Goal: Task Accomplishment & Management: Use online tool/utility

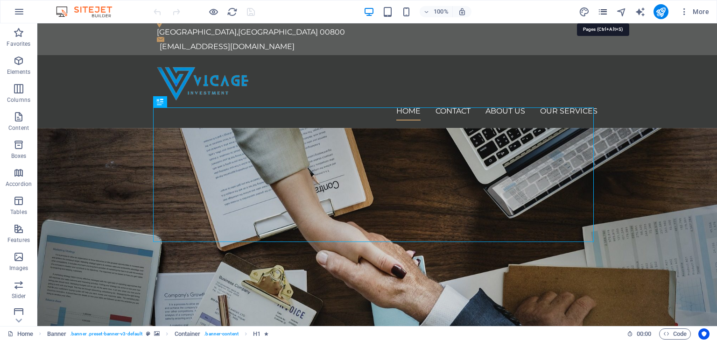
click at [601, 7] on icon "pages" at bounding box center [603, 12] width 11 height 11
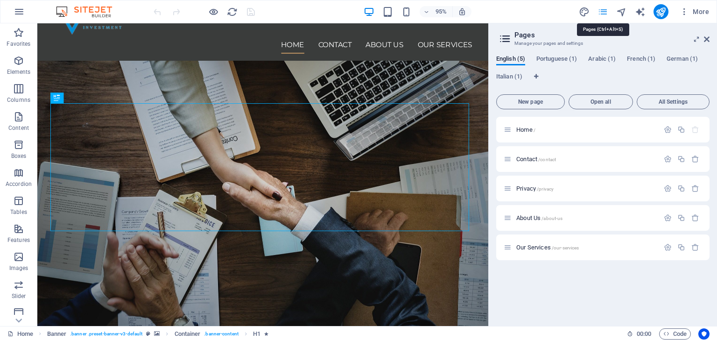
scroll to position [377, 0]
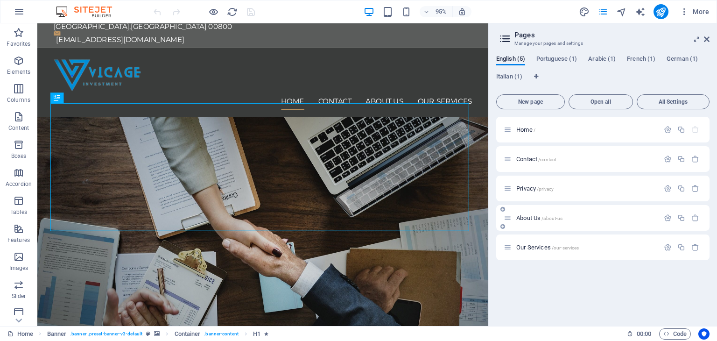
click at [515, 214] on div "About Us /about-us" at bounding box center [582, 218] width 156 height 11
click at [521, 216] on span "About Us /about-us" at bounding box center [540, 217] width 46 height 7
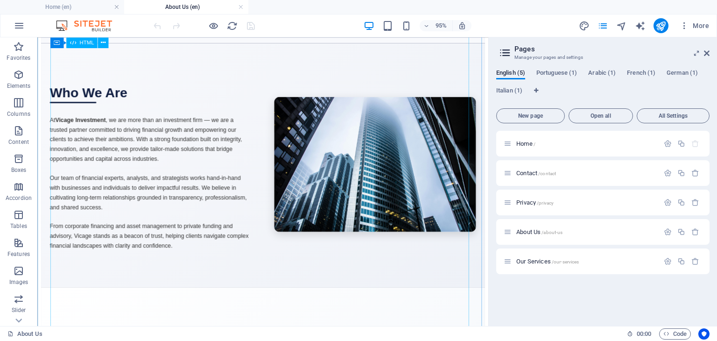
scroll to position [0, 0]
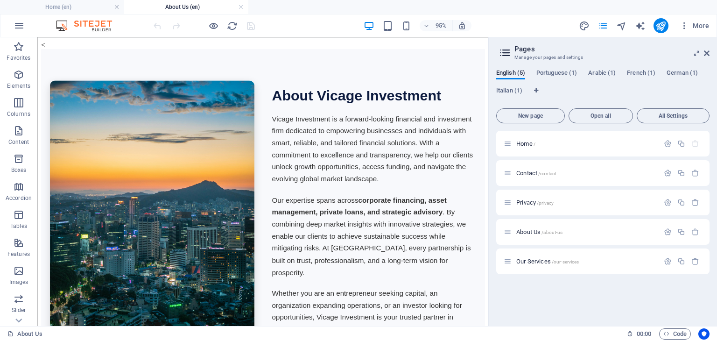
click at [271, 157] on div "About Vicage Investment Vicage Investment is a forward-looking financial and in…" at bounding box center [274, 218] width 449 height 281
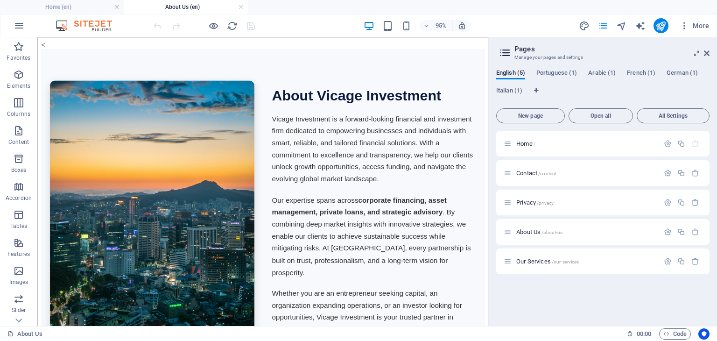
click at [271, 157] on div "About Vicage Investment Vicage Investment is a forward-looking financial and in…" at bounding box center [274, 218] width 449 height 281
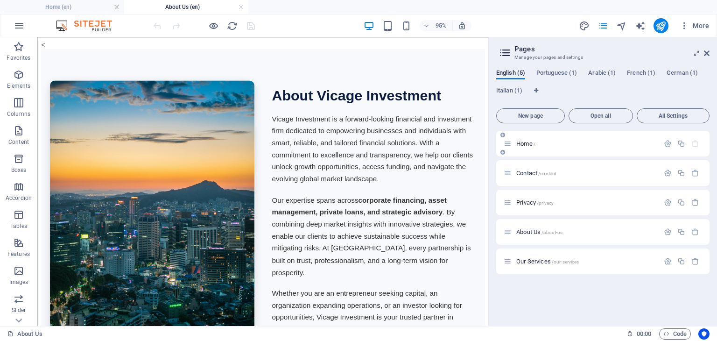
click at [517, 139] on div "Home /" at bounding box center [582, 143] width 156 height 11
click at [527, 145] on span "Home /" at bounding box center [526, 143] width 19 height 7
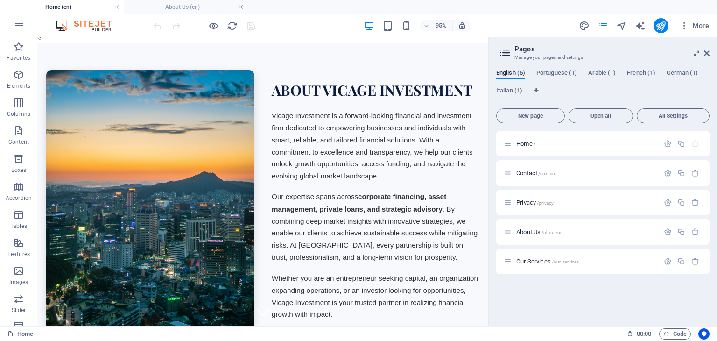
scroll to position [4, 0]
click at [216, 133] on img at bounding box center [156, 208] width 219 height 274
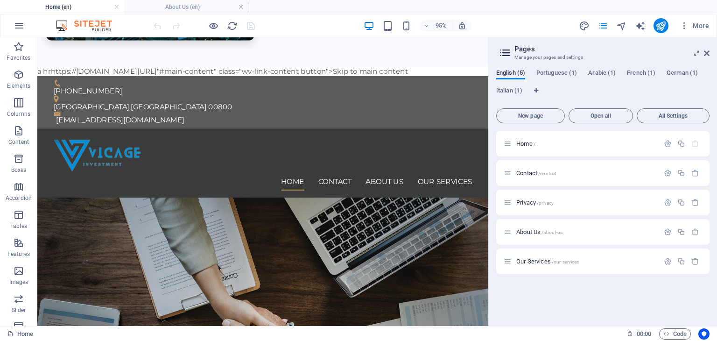
scroll to position [382, 0]
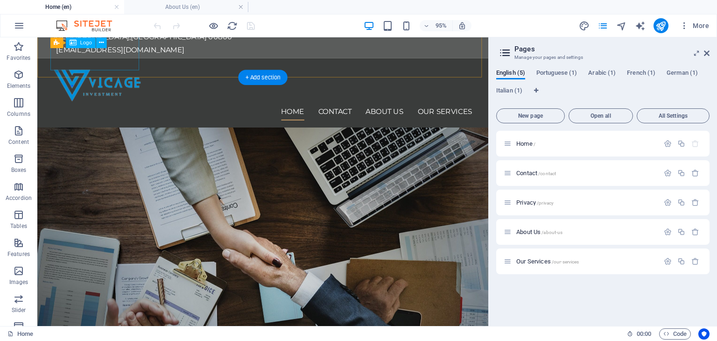
click at [107, 67] on div at bounding box center [275, 86] width 441 height 39
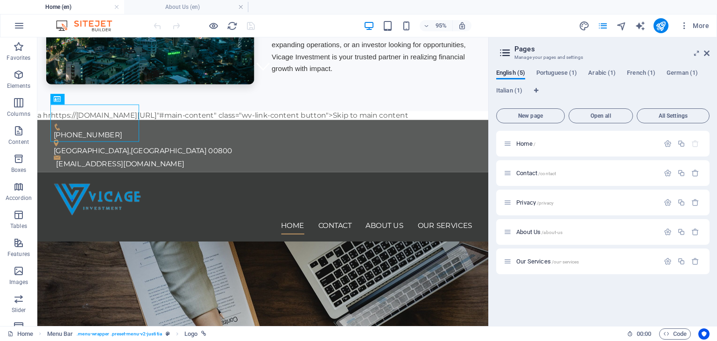
scroll to position [249, 0]
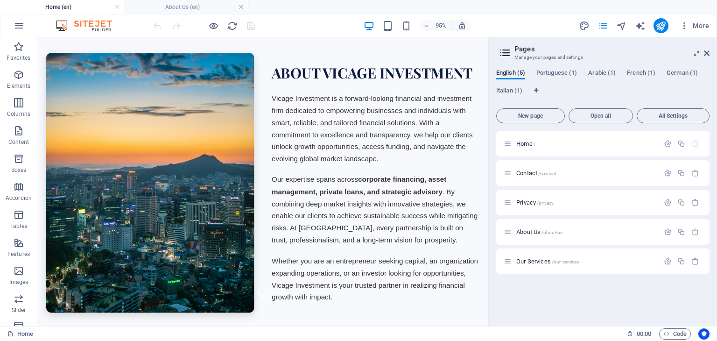
scroll to position [0, 0]
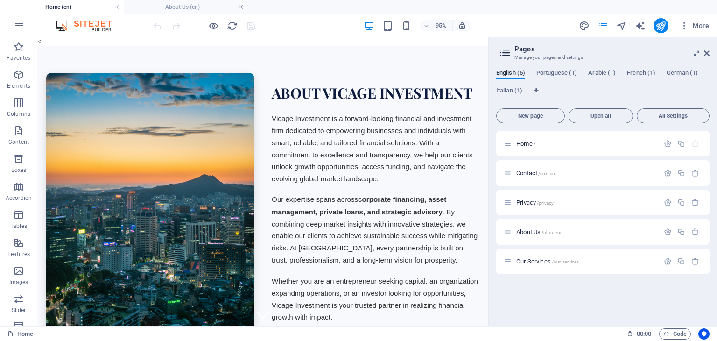
click at [338, 156] on p "Vicage Investment is a forward-looking financial and investment firm dedicated …" at bounding box center [393, 154] width 219 height 76
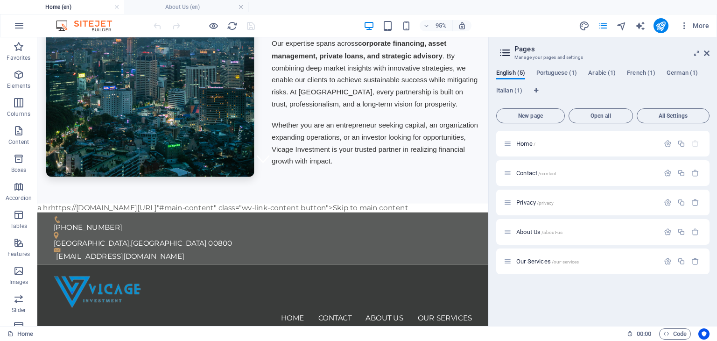
scroll to position [269, 0]
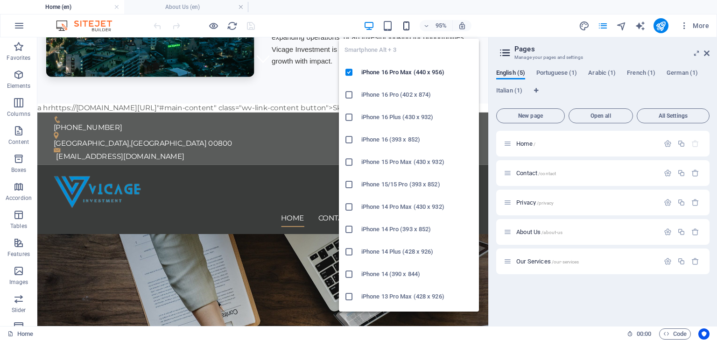
click at [404, 21] on icon "button" at bounding box center [406, 26] width 11 height 11
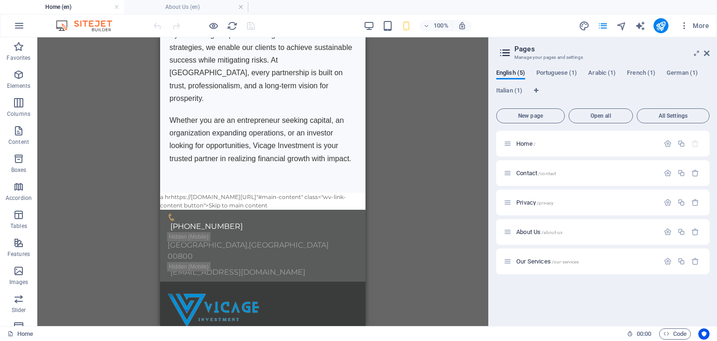
scroll to position [460, 0]
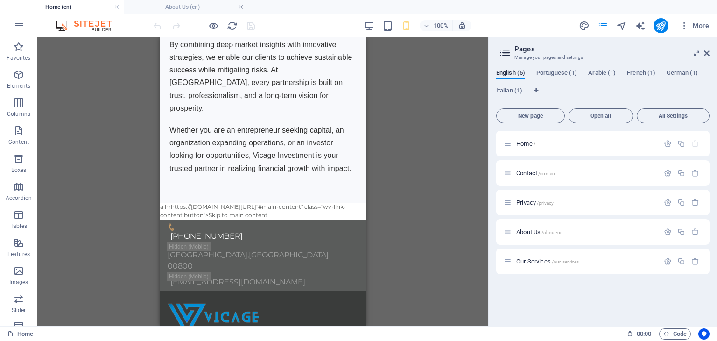
click at [252, 124] on p "Whether you are an entrepreneur seeking capital, an organization expanding oper…" at bounding box center [263, 149] width 187 height 51
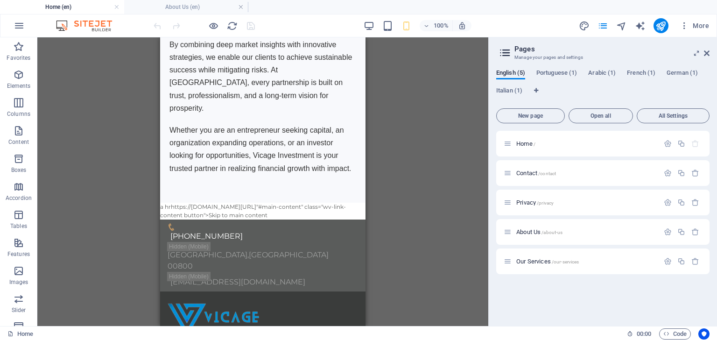
click at [252, 124] on p "Whether you are an entrepreneur seeking capital, an organization expanding oper…" at bounding box center [263, 149] width 187 height 51
click at [217, 126] on p "Whether you are an entrepreneur seeking capital, an organization expanding oper…" at bounding box center [263, 149] width 187 height 51
click at [604, 25] on icon "pages" at bounding box center [603, 26] width 11 height 11
click at [525, 233] on span "About Us /about-us" at bounding box center [540, 231] width 46 height 7
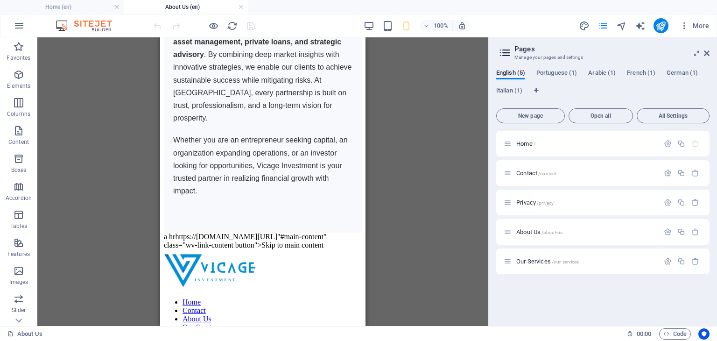
scroll to position [440, 0]
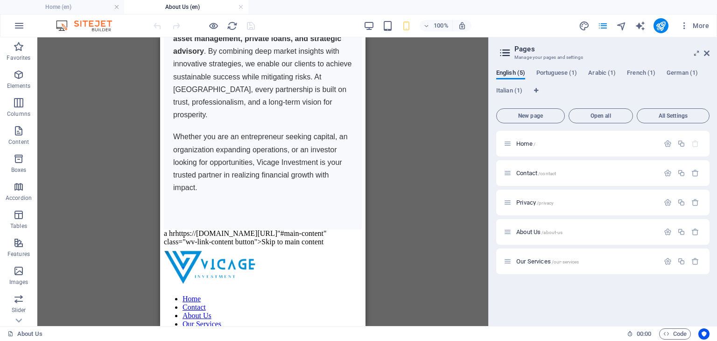
click at [269, 141] on p "Whether you are an entrepreneur seeking capital, an organization expanding oper…" at bounding box center [262, 162] width 179 height 64
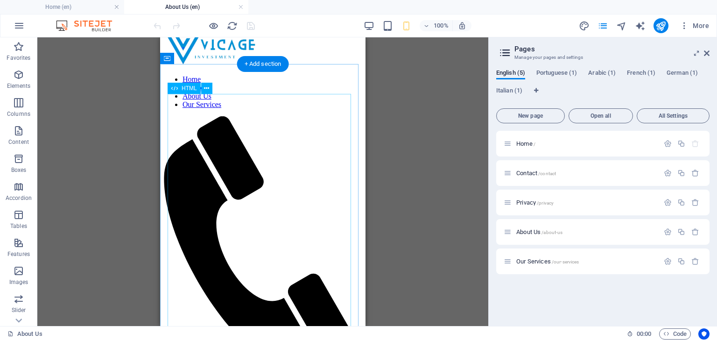
scroll to position [660, 0]
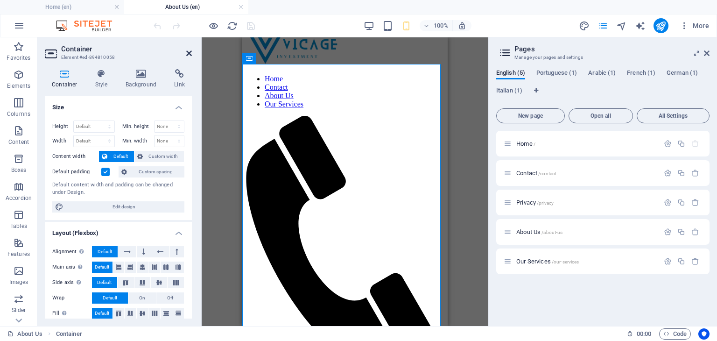
click at [186, 55] on icon at bounding box center [189, 53] width 6 height 7
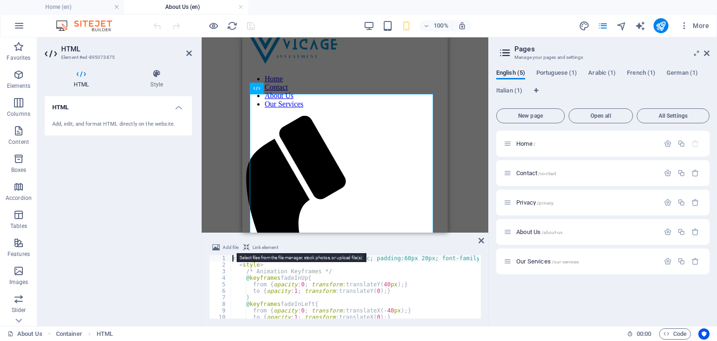
click at [233, 247] on span "Add file" at bounding box center [231, 247] width 16 height 11
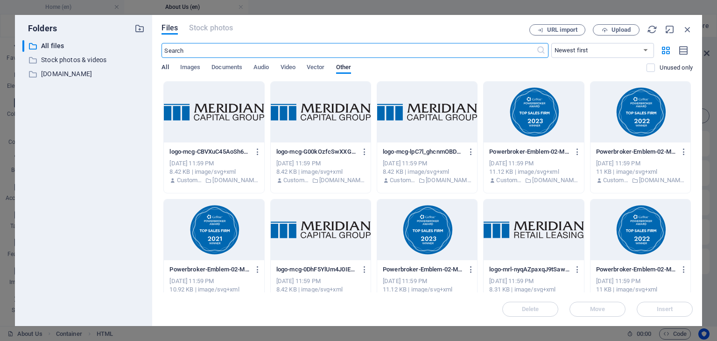
click at [167, 66] on span "All" at bounding box center [165, 68] width 7 height 13
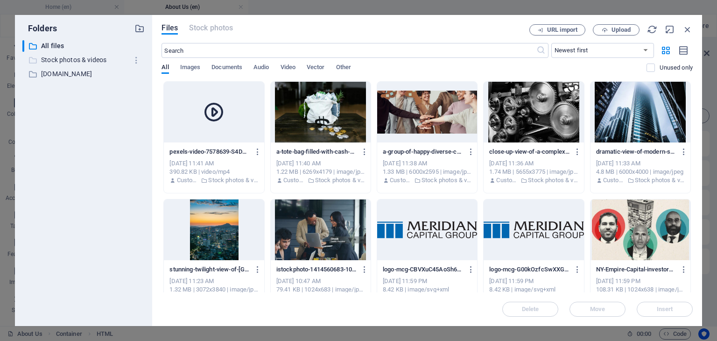
click at [90, 55] on p "Stock photos & videos" at bounding box center [84, 60] width 87 height 11
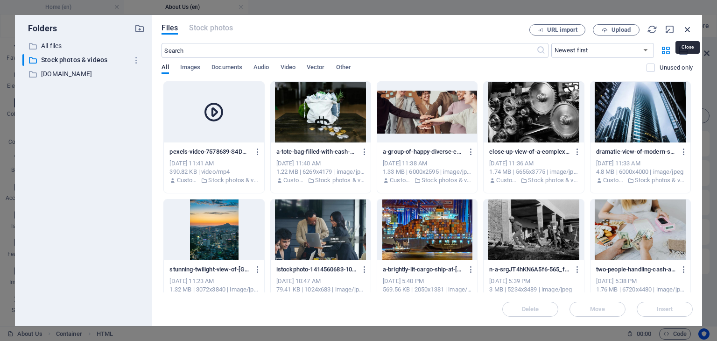
click at [688, 28] on icon "button" at bounding box center [688, 29] width 10 height 10
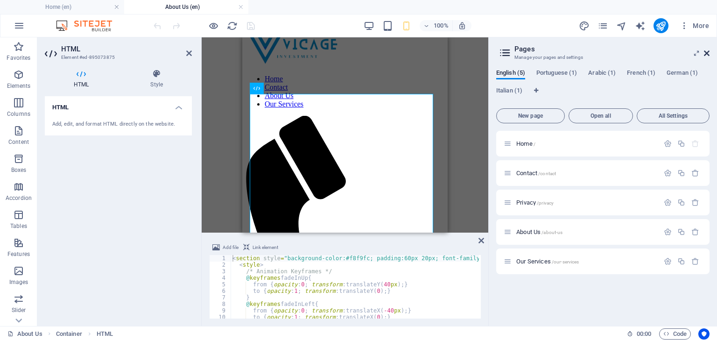
click at [706, 51] on icon at bounding box center [707, 53] width 6 height 7
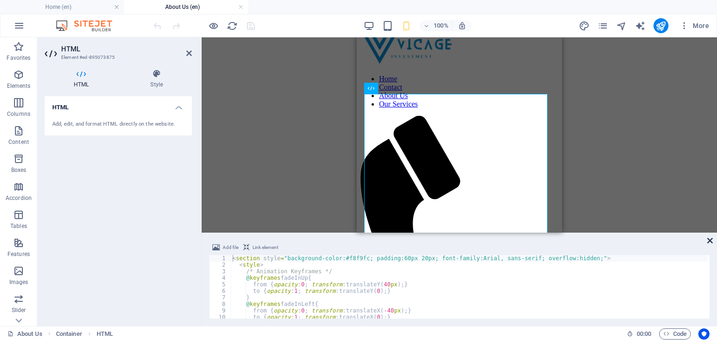
click at [709, 241] on icon at bounding box center [711, 240] width 6 height 7
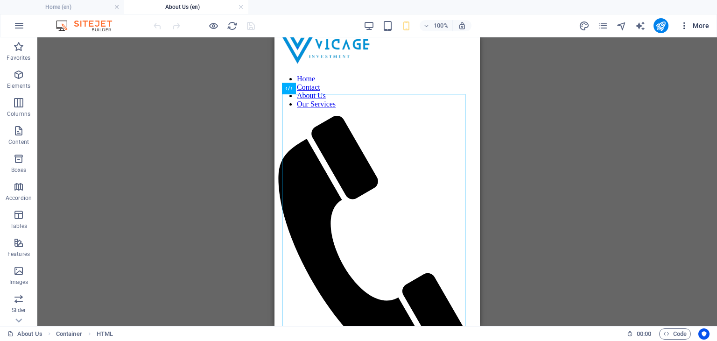
click at [682, 24] on icon "button" at bounding box center [684, 25] width 9 height 9
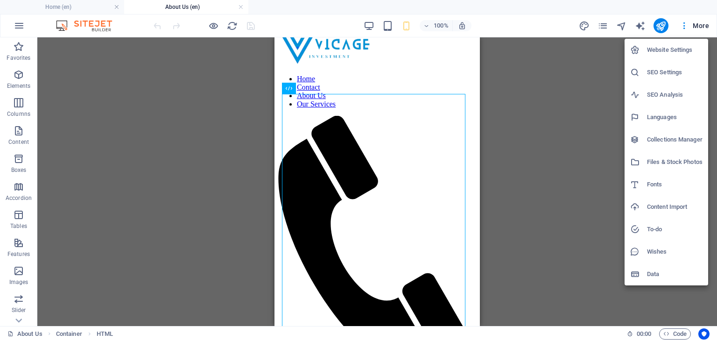
click at [668, 44] on h6 "Website Settings" at bounding box center [675, 49] width 56 height 11
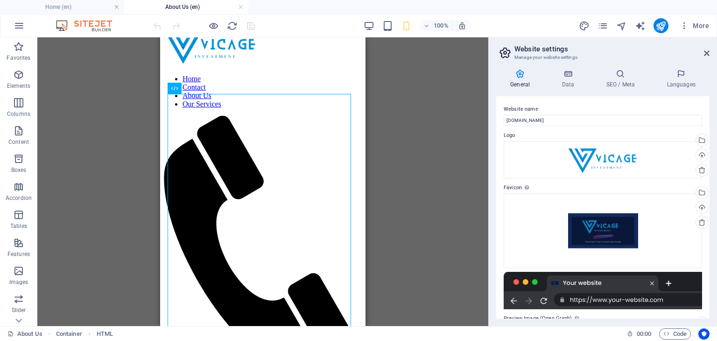
scroll to position [120, 0]
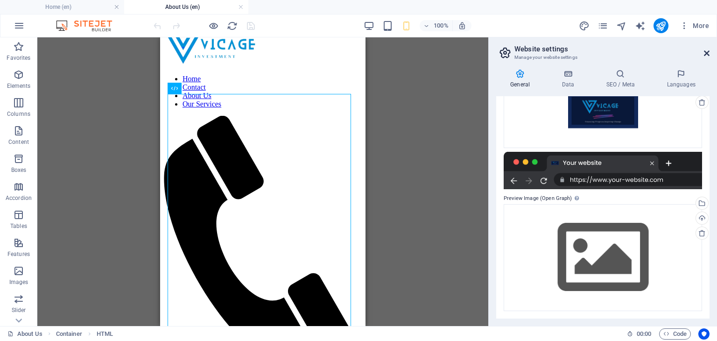
click at [708, 52] on icon at bounding box center [707, 53] width 6 height 7
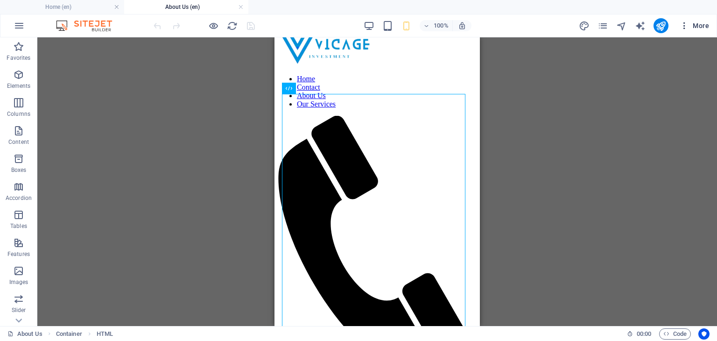
click at [688, 27] on icon "button" at bounding box center [684, 25] width 9 height 9
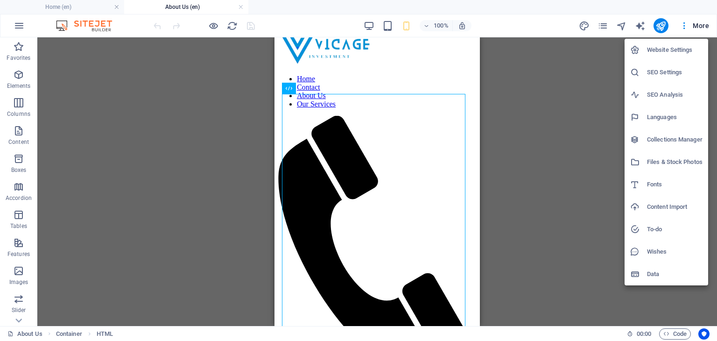
click at [587, 135] on div at bounding box center [358, 170] width 717 height 341
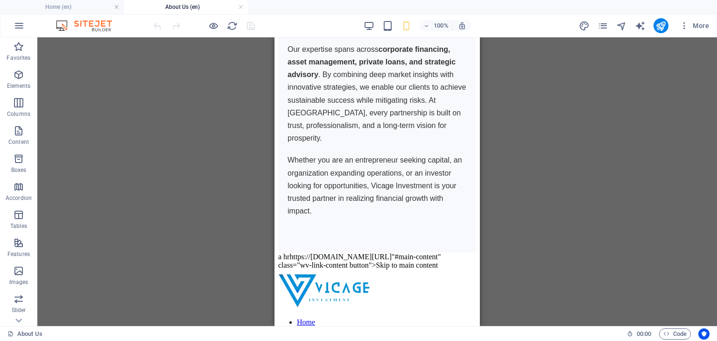
scroll to position [419, 0]
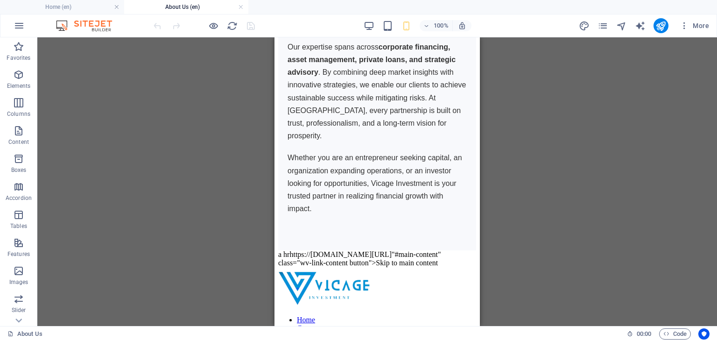
click at [349, 195] on p "Whether you are an entrepreneur seeking capital, an organization expanding oper…" at bounding box center [377, 183] width 179 height 64
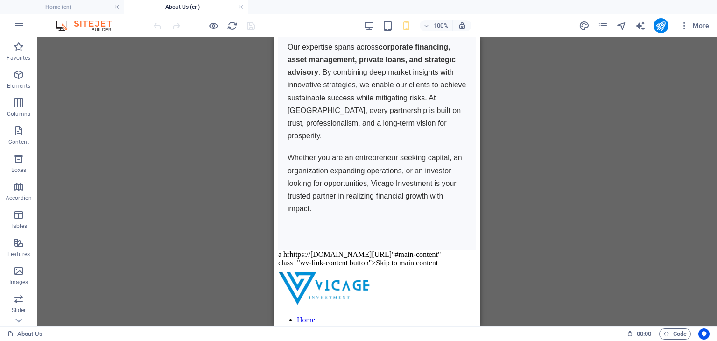
click at [349, 195] on p "Whether you are an entrepreneur seeking capital, an organization expanding oper…" at bounding box center [377, 183] width 179 height 64
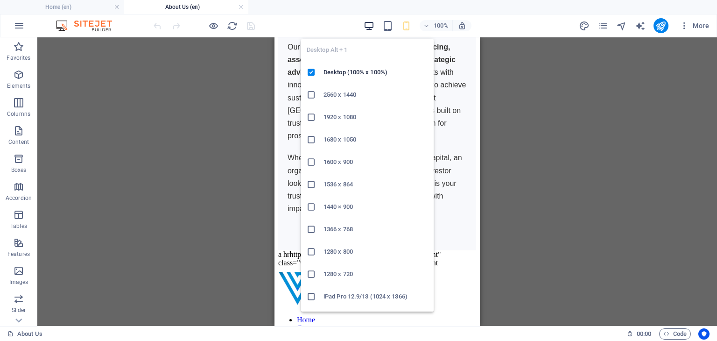
click at [366, 27] on icon "button" at bounding box center [369, 26] width 11 height 11
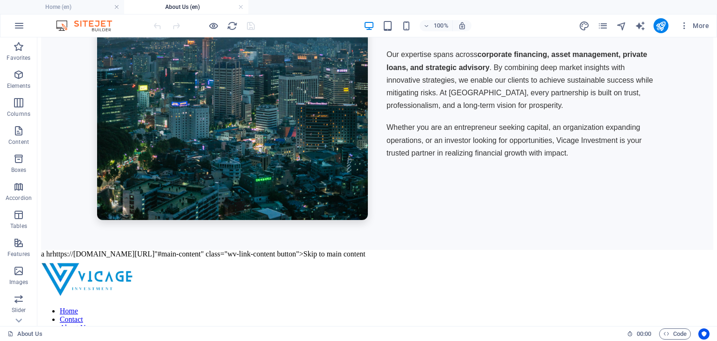
click at [234, 125] on img at bounding box center [232, 50] width 271 height 339
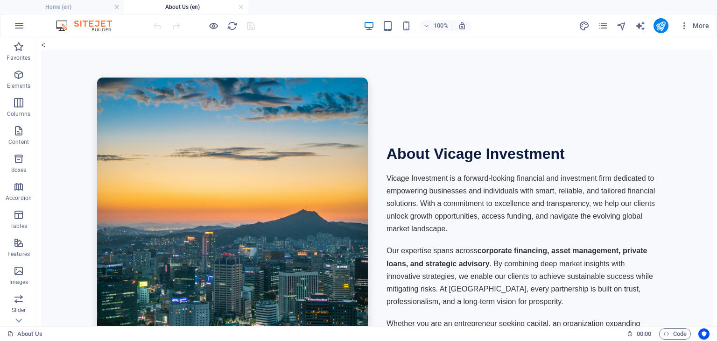
click at [387, 213] on p "Vicage Investment is a forward-looking financial and investment firm dedicated …" at bounding box center [522, 204] width 271 height 64
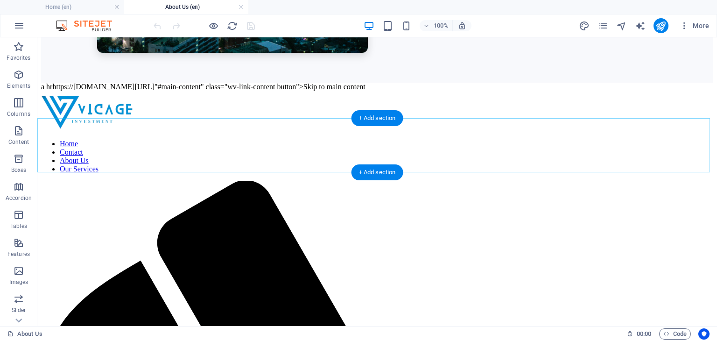
scroll to position [369, 0]
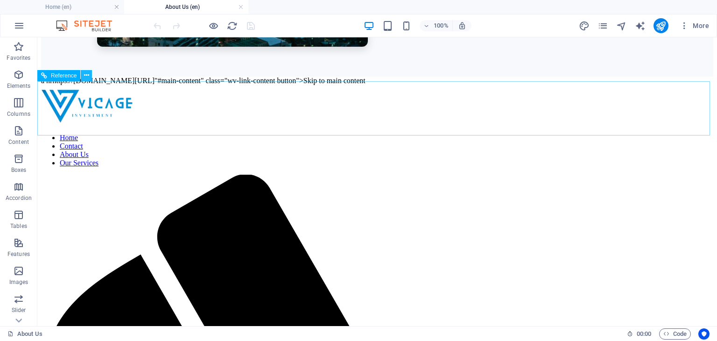
click at [84, 75] on icon at bounding box center [86, 76] width 5 height 10
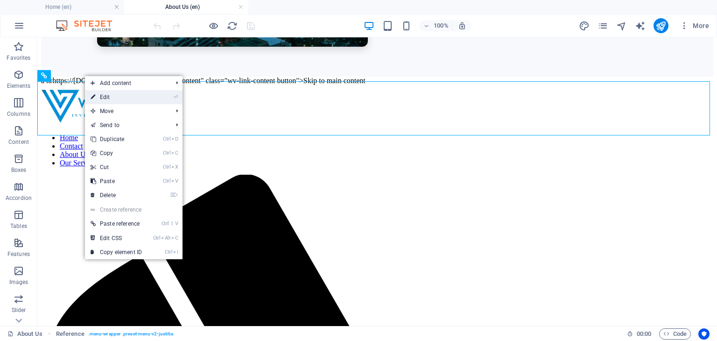
click at [108, 92] on link "⏎ Edit" at bounding box center [116, 97] width 63 height 14
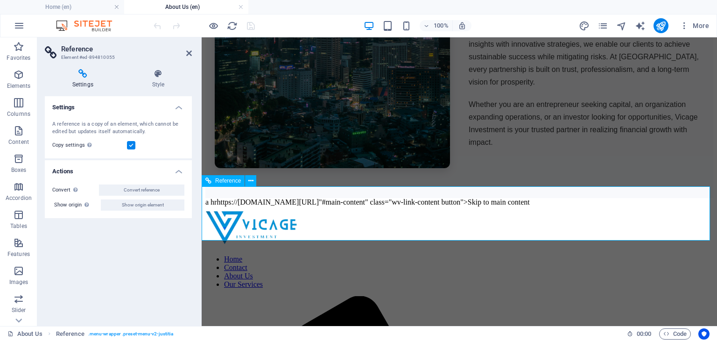
scroll to position [191, 0]
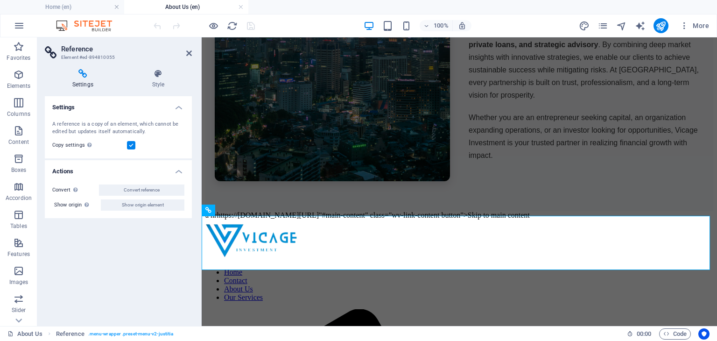
click at [358, 164] on img at bounding box center [332, 34] width 235 height 294
click at [193, 53] on aside "Reference Element #ed-894810055 Settings Style Settings A reference is a copy o…" at bounding box center [119, 181] width 164 height 289
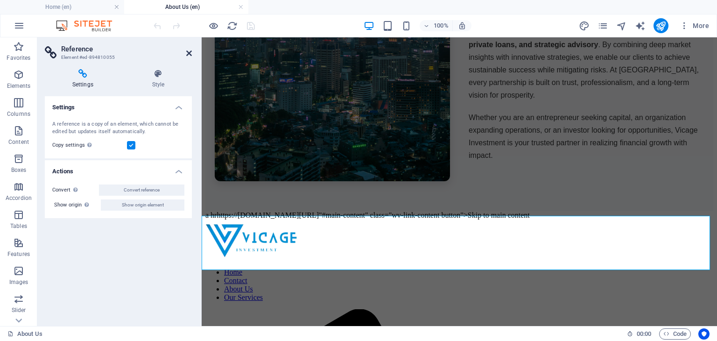
click at [191, 53] on icon at bounding box center [189, 53] width 6 height 7
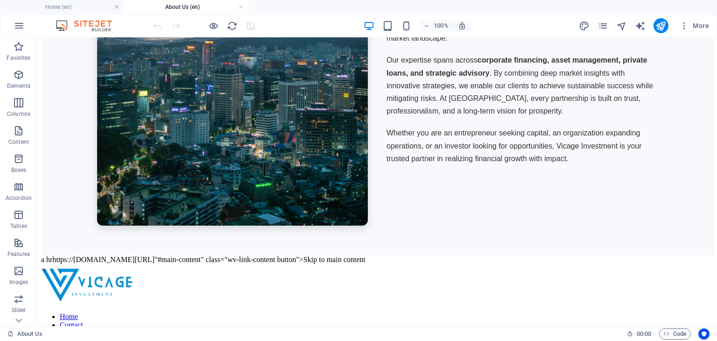
click at [359, 147] on img at bounding box center [232, 56] width 271 height 339
click at [387, 118] on div "About Vicage Investment Vicage Investment is a forward-looking financial and in…" at bounding box center [522, 57] width 271 height 230
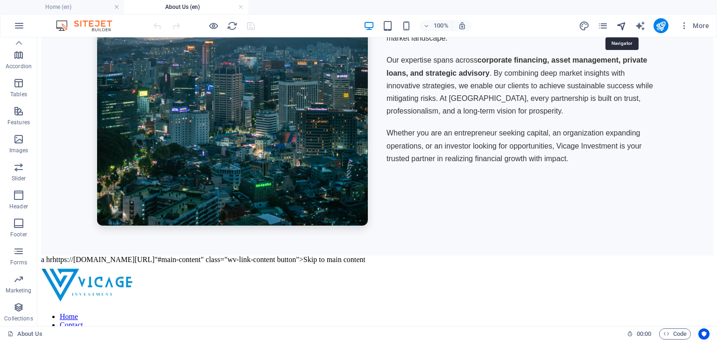
click at [625, 26] on icon "navigator" at bounding box center [622, 26] width 11 height 11
select select "16857127-en"
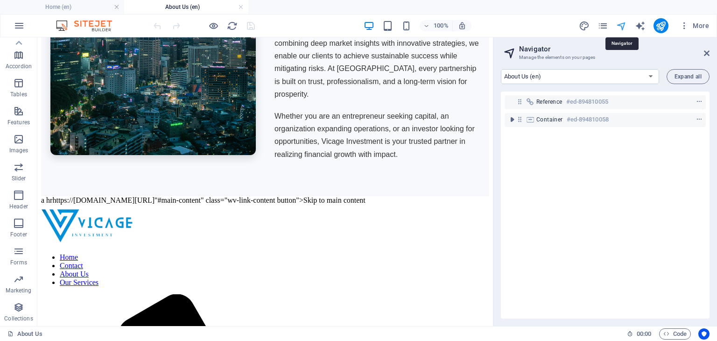
scroll to position [200, 0]
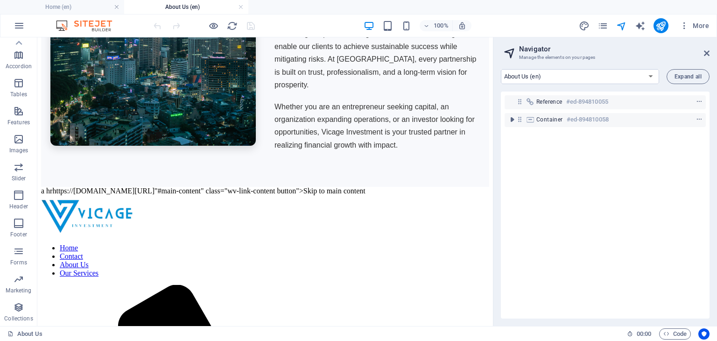
click at [407, 104] on p "Whether you are an entrepreneur seeking capital, an organization expanding oper…" at bounding box center [378, 125] width 206 height 51
click at [360, 110] on p "Whether you are an entrepreneur seeking capital, an organization expanding oper…" at bounding box center [378, 125] width 206 height 51
click at [708, 47] on h2 "Navigator" at bounding box center [614, 49] width 191 height 8
click at [708, 53] on icon at bounding box center [707, 53] width 6 height 7
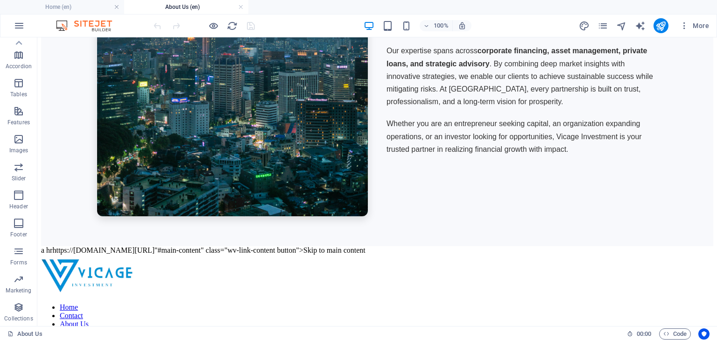
scroll to position [191, 0]
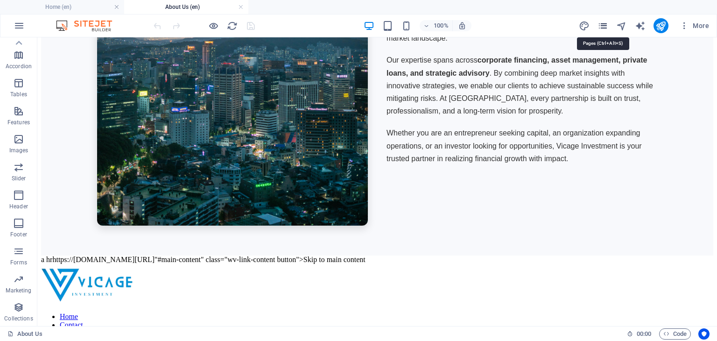
click at [606, 22] on icon "pages" at bounding box center [603, 26] width 11 height 11
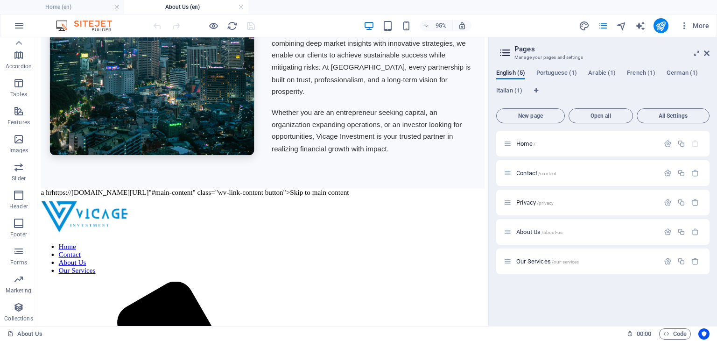
click at [695, 48] on h2 "Pages" at bounding box center [612, 49] width 195 height 8
click at [697, 55] on icon at bounding box center [697, 53] width 0 height 7
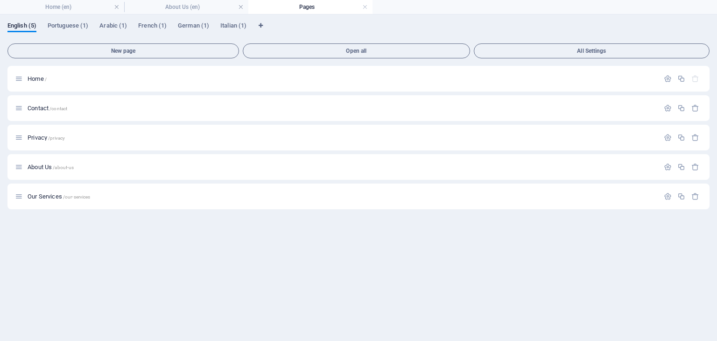
scroll to position [0, 0]
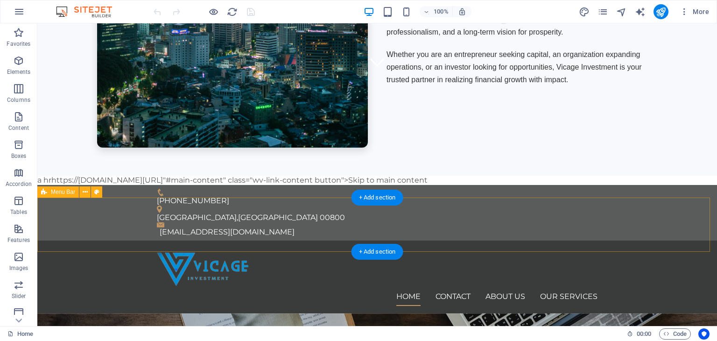
scroll to position [286, 0]
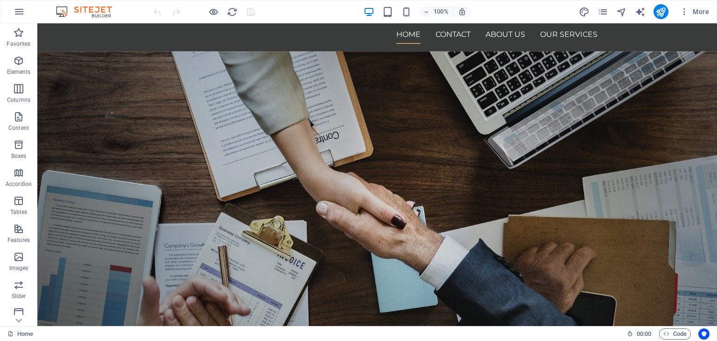
scroll to position [284, 0]
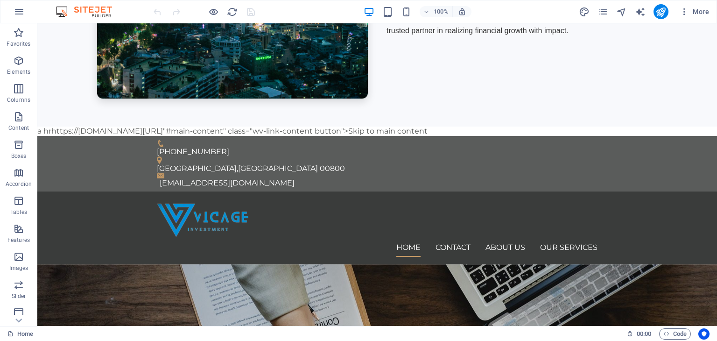
scroll to position [311, 0]
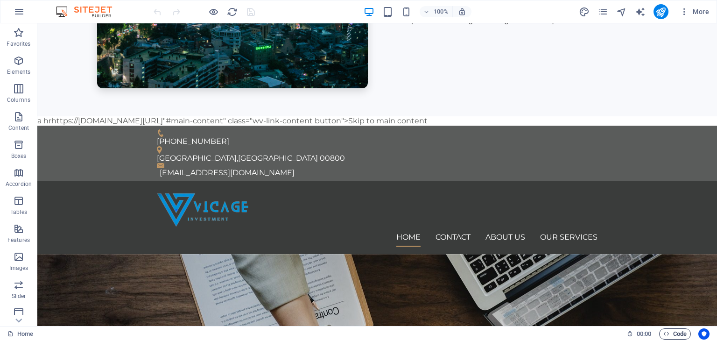
click at [671, 328] on span "Code" at bounding box center [675, 333] width 23 height 11
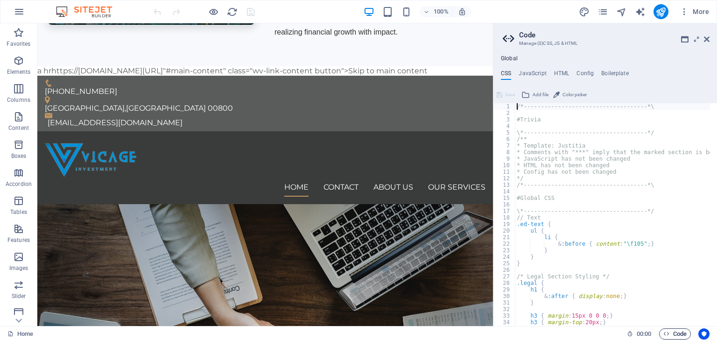
scroll to position [320, 0]
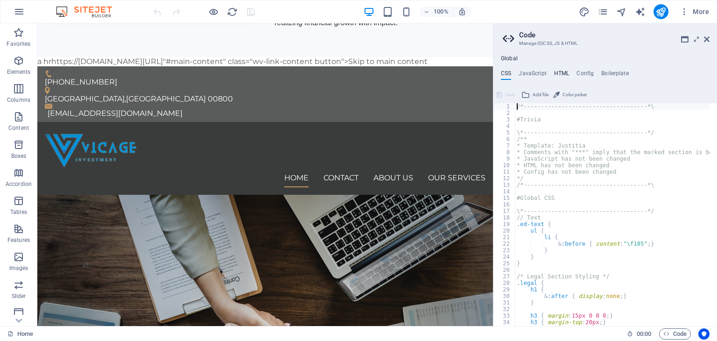
click at [561, 75] on h4 "HTML" at bounding box center [561, 75] width 15 height 10
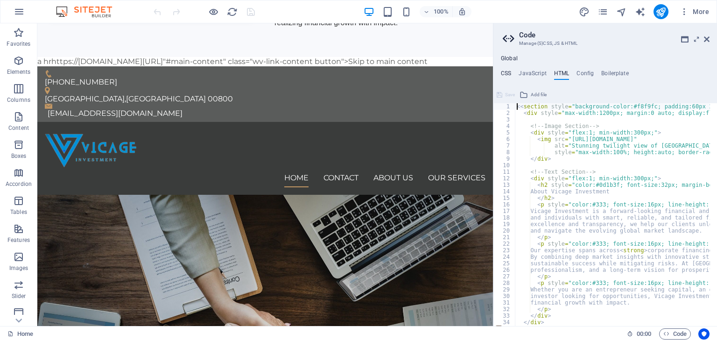
click at [503, 70] on h4 "CSS" at bounding box center [506, 75] width 10 height 10
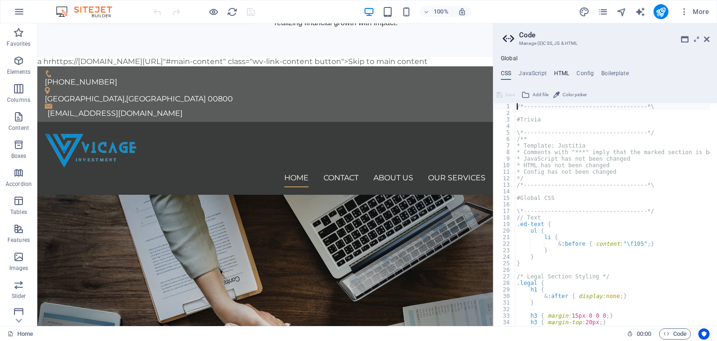
click at [568, 74] on h4 "HTML" at bounding box center [561, 75] width 15 height 10
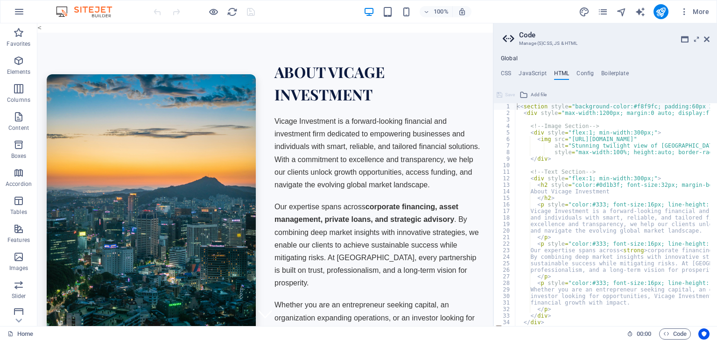
scroll to position [0, 0]
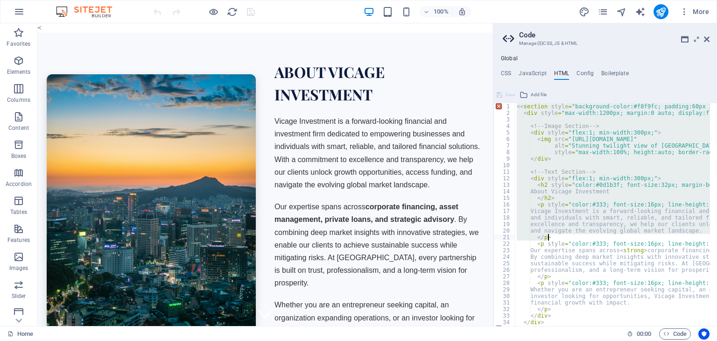
drag, startPoint x: 524, startPoint y: 114, endPoint x: 560, endPoint y: 244, distance: 135.4
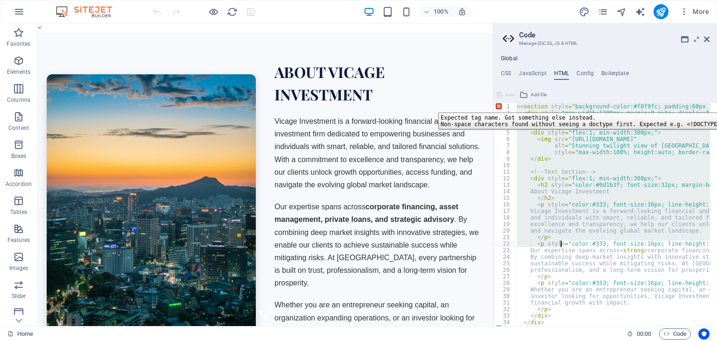
click at [498, 106] on div "1" at bounding box center [505, 106] width 22 height 7
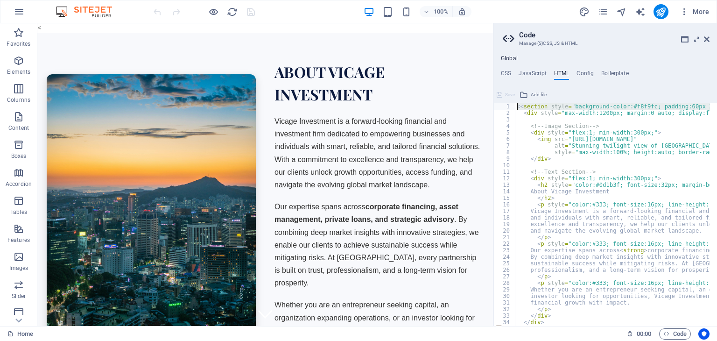
type textarea "<div style="max-width:1200px; margin:0 auto; display:flex; flex-wrap:wrap; alig…"
type textarea "</div>"
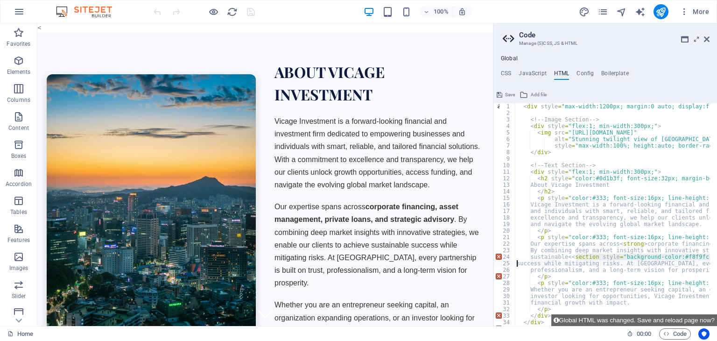
scroll to position [20, 0]
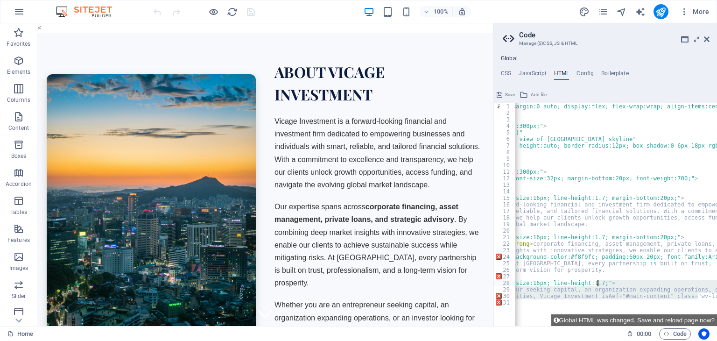
scroll to position [0, 33]
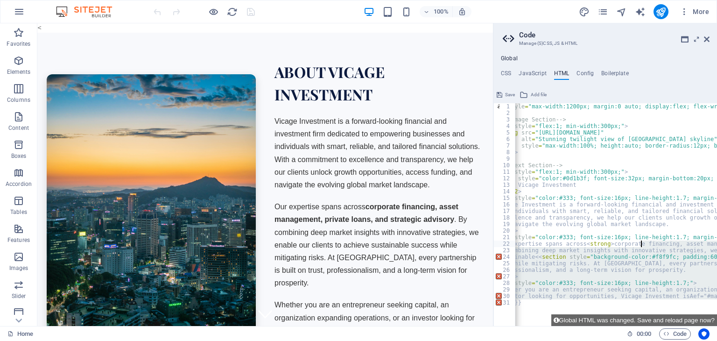
drag, startPoint x: 699, startPoint y: 296, endPoint x: 613, endPoint y: 206, distance: 124.2
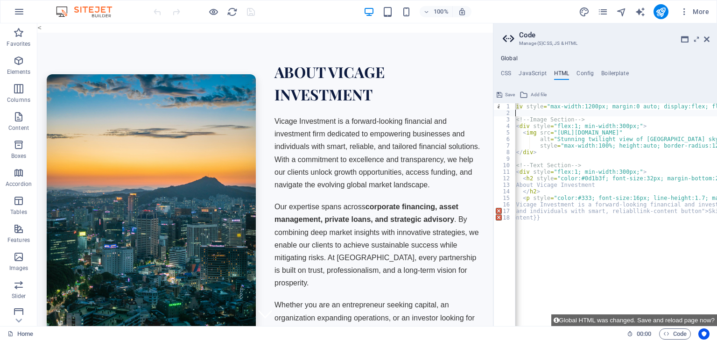
scroll to position [0, 14]
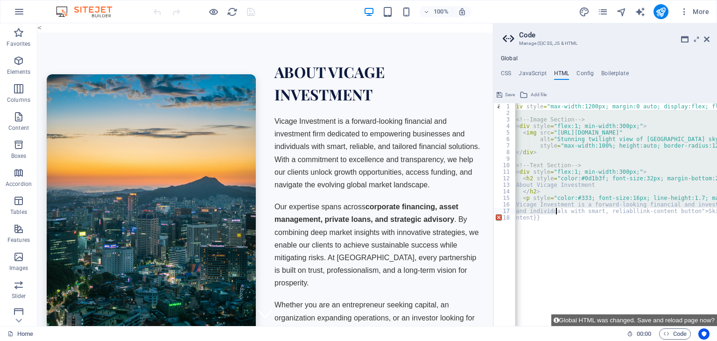
drag, startPoint x: 521, startPoint y: 115, endPoint x: 557, endPoint y: 213, distance: 104.7
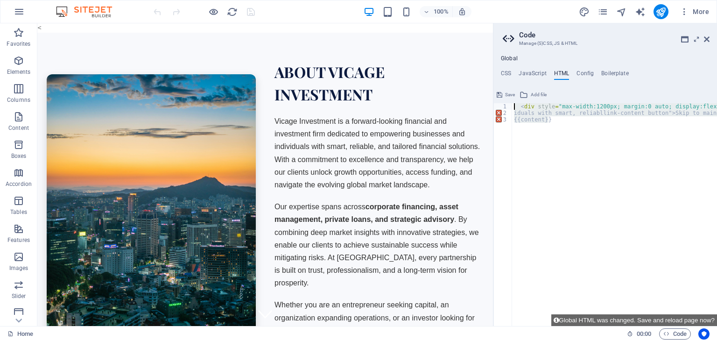
scroll to position [0, 0]
drag, startPoint x: 557, startPoint y: 122, endPoint x: 509, endPoint y: 102, distance: 52.0
click at [509, 102] on div "iduals with smart, reliabllink-content button">Skip to main content</a> 1 2 3 <…" at bounding box center [606, 206] width 224 height 239
type textarea "<div style="max-width:1200px; margin:0 auto; display:flex; flex-wrap:wrap; alig…"
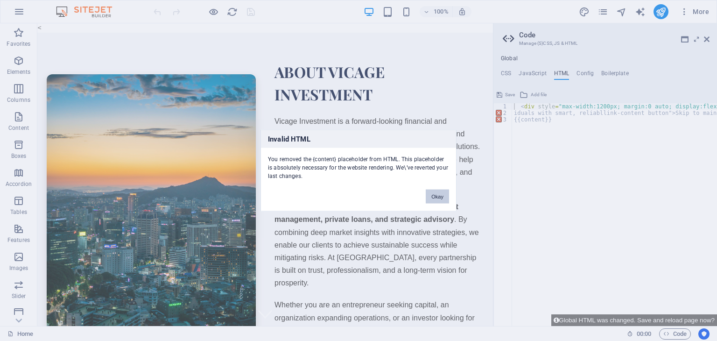
click at [434, 198] on button "Okay" at bounding box center [437, 197] width 23 height 14
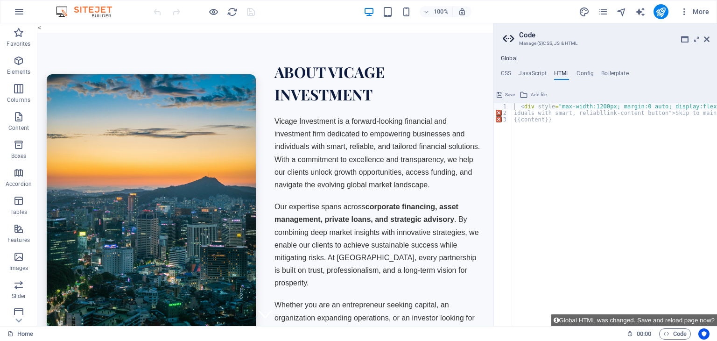
click at [552, 126] on div "< div style = "max-width:1200px; margin:0 auto; display:flex; flex-wrap:wrap; a…" at bounding box center [684, 221] width 344 height 236
type textarea "<div style="max-width:1200px; margin:0 auto; display:flex; flex-wrap:wrap; alig…"
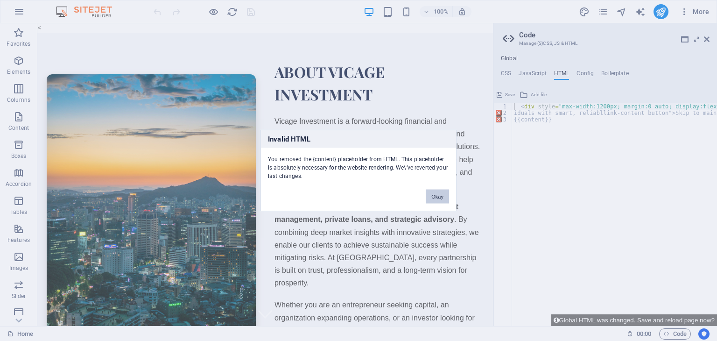
click at [430, 191] on button "Okay" at bounding box center [437, 197] width 23 height 14
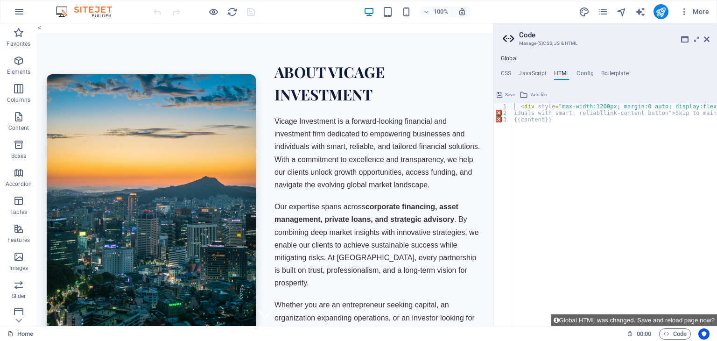
click at [552, 118] on div "< div style = "max-width:1200px; margin:0 auto; display:flex; flex-wrap:wrap; a…" at bounding box center [684, 217] width 344 height 229
type textarea "<div style="max-width:1200px; margin:0 auto; display:flex; flex-wrap:wrap; alig…"
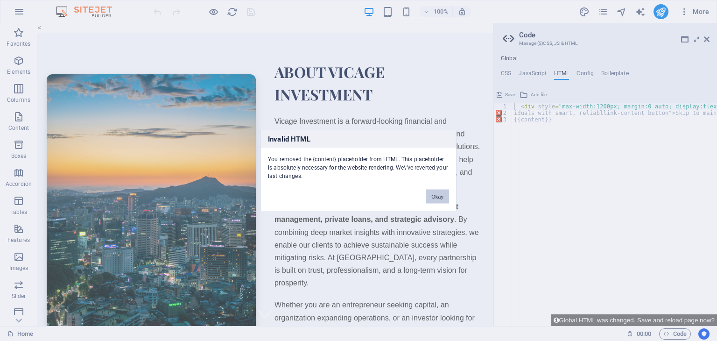
click at [437, 190] on button "Okay" at bounding box center [437, 197] width 23 height 14
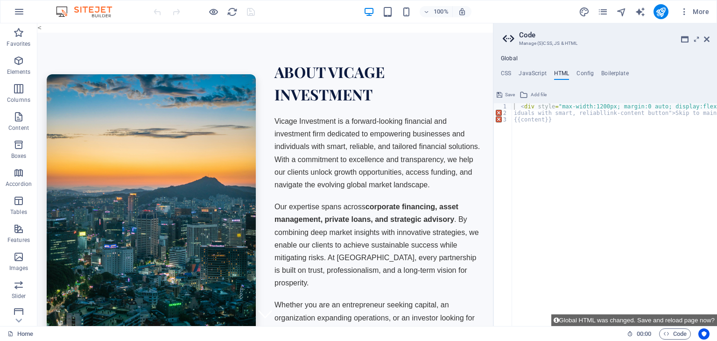
click at [588, 68] on div "Global CSS JavaScript HTML Config Boilerplate /*-------------------------------…" at bounding box center [606, 190] width 224 height 271
click at [583, 73] on h4 "Config" at bounding box center [585, 75] width 17 height 10
type textarea "$color-background: #ffffff;"
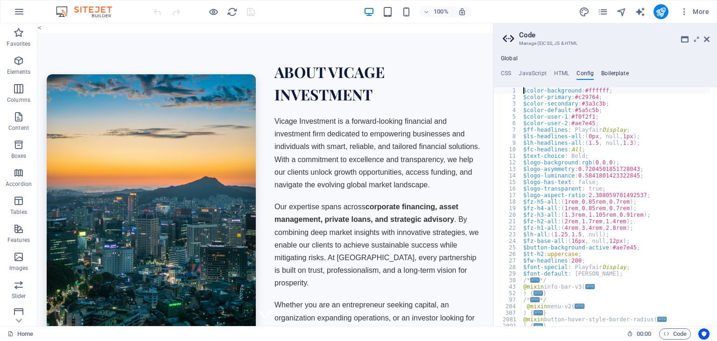
click at [618, 73] on h4 "Boilerplate" at bounding box center [616, 75] width 28 height 10
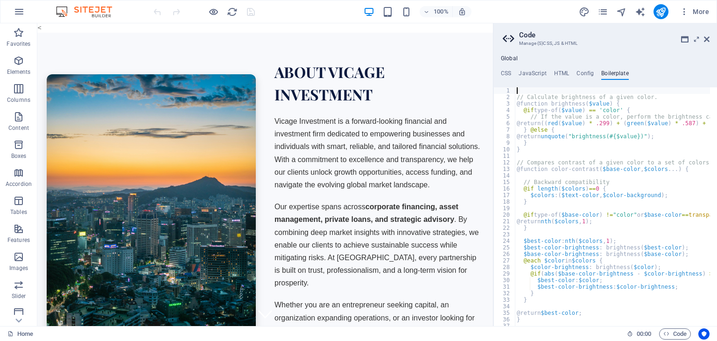
click at [556, 68] on div "Global CSS JavaScript HTML Config Boilerplate /*-------------------------------…" at bounding box center [606, 190] width 224 height 271
click at [560, 73] on h4 "HTML" at bounding box center [561, 75] width 15 height 10
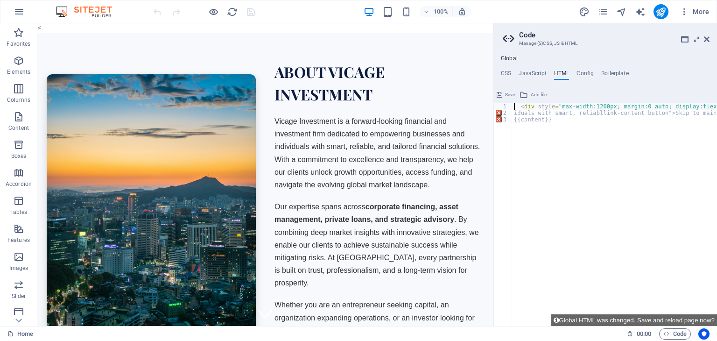
click at [558, 123] on div "< div style = "max-width:1200px; margin:0 auto; display:flex; flex-wrap:wrap; a…" at bounding box center [684, 217] width 344 height 229
type textarea "<div style="max-width:1200px; margin:0 auto; display:flex; flex-wrap:wrap; alig…"
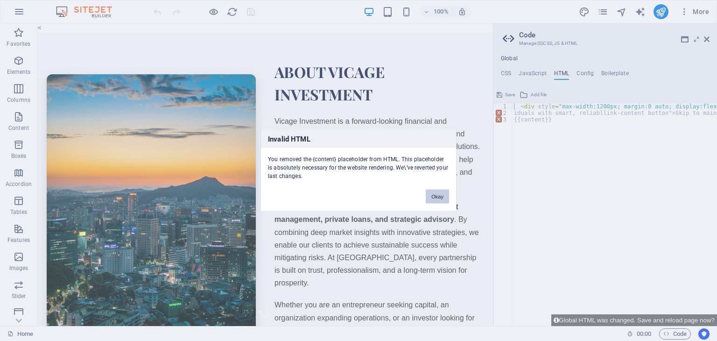
click at [428, 193] on button "Okay" at bounding box center [437, 197] width 23 height 14
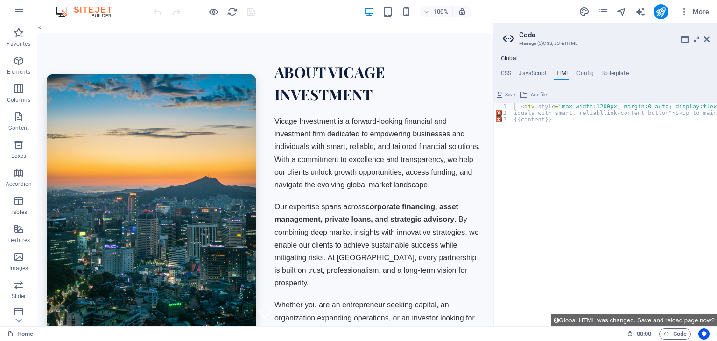
drag, startPoint x: 404, startPoint y: 201, endPoint x: 364, endPoint y: 189, distance: 41.4
click at [368, 196] on div "About Vicage Investment Vicage Investment is a forward-looking financial and in…" at bounding box center [379, 205] width 209 height 289
click at [527, 77] on h4 "JavaScript" at bounding box center [533, 75] width 28 height 10
type textarea "/* JS for preset "Menu V2" */"
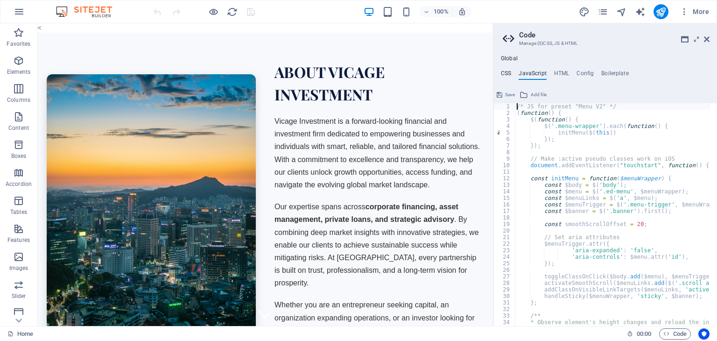
click at [507, 70] on h4 "CSS" at bounding box center [506, 75] width 10 height 10
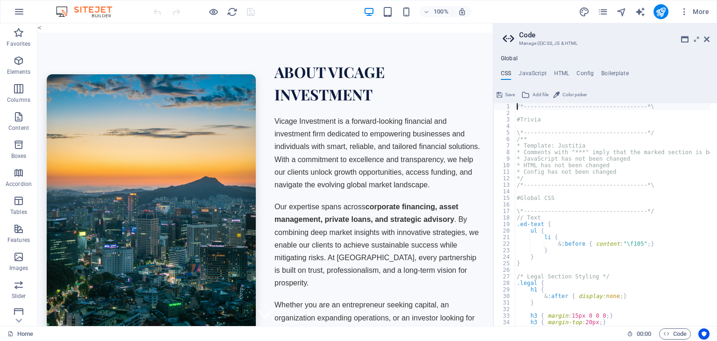
click at [552, 72] on ul "CSS JavaScript HTML Config Boilerplate" at bounding box center [606, 75] width 224 height 10
click at [558, 71] on h4 "HTML" at bounding box center [561, 75] width 15 height 10
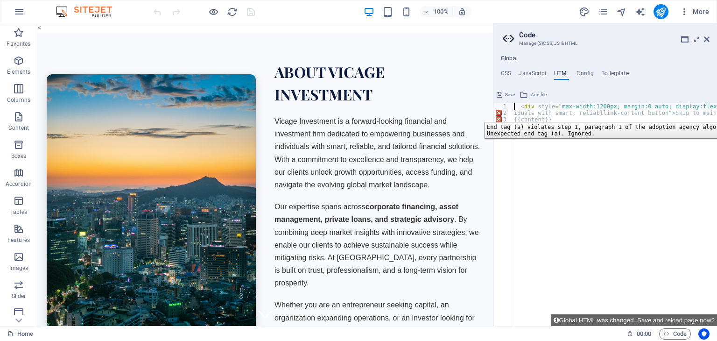
click at [495, 115] on div "2" at bounding box center [503, 113] width 19 height 7
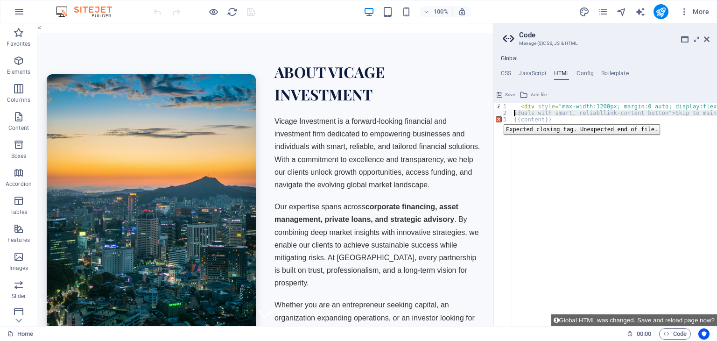
click at [497, 117] on div "3" at bounding box center [503, 119] width 19 height 7
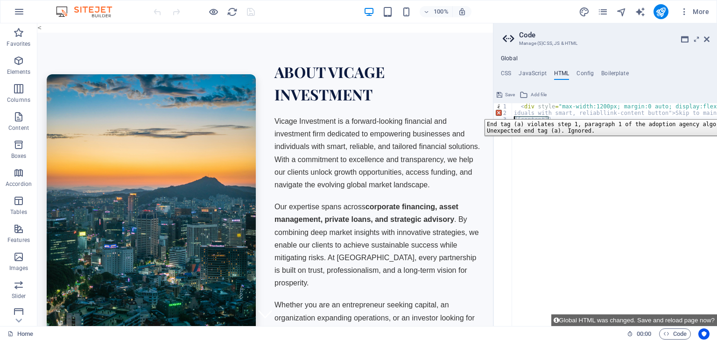
click at [497, 112] on div "2" at bounding box center [503, 113] width 19 height 7
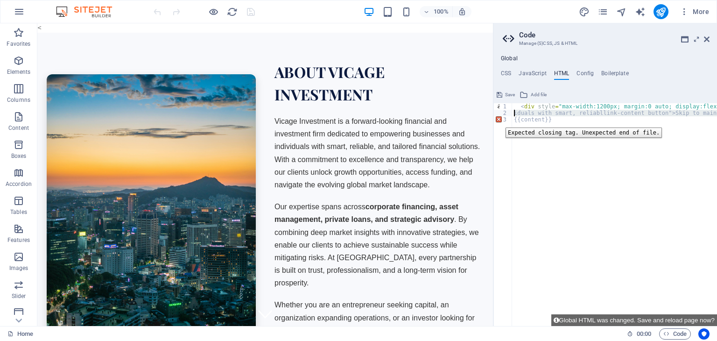
click at [499, 121] on div "3" at bounding box center [503, 119] width 19 height 7
type textarea "{{content}}"
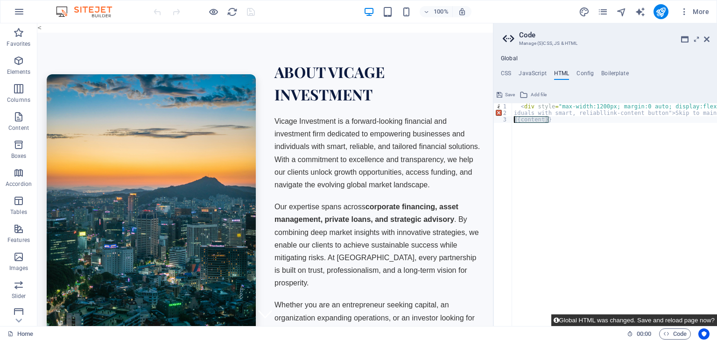
click at [608, 321] on button "Global HTML was changed. Save and reload page now?" at bounding box center [635, 320] width 166 height 12
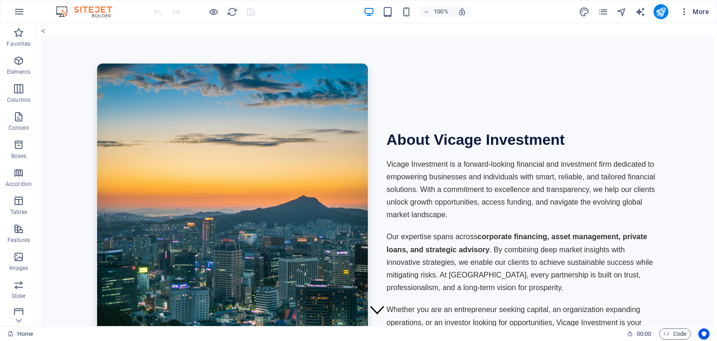
click at [683, 14] on icon "button" at bounding box center [684, 11] width 9 height 9
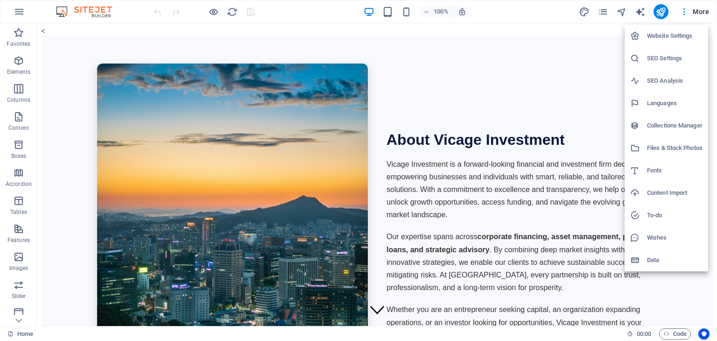
click at [597, 53] on div at bounding box center [358, 170] width 717 height 341
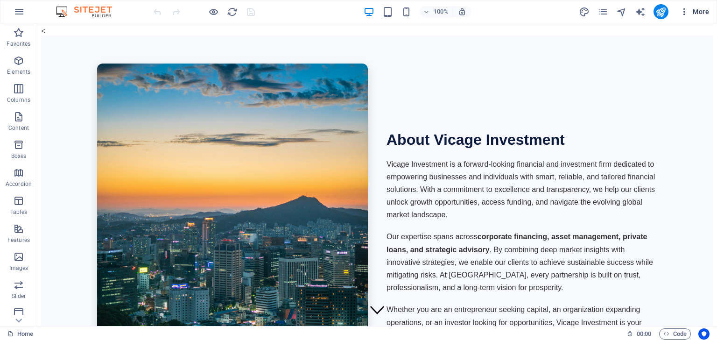
click at [692, 9] on span "More" at bounding box center [694, 11] width 29 height 9
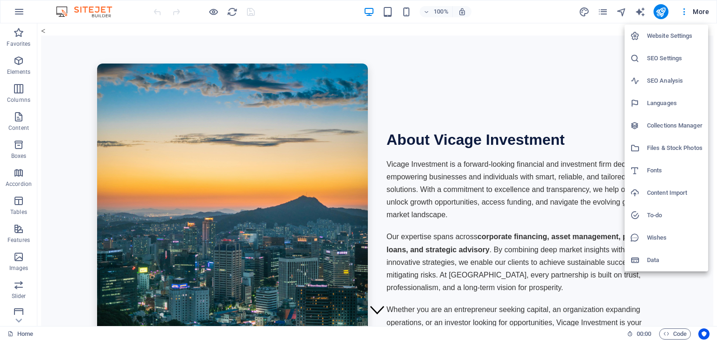
click at [602, 77] on div at bounding box center [358, 170] width 717 height 341
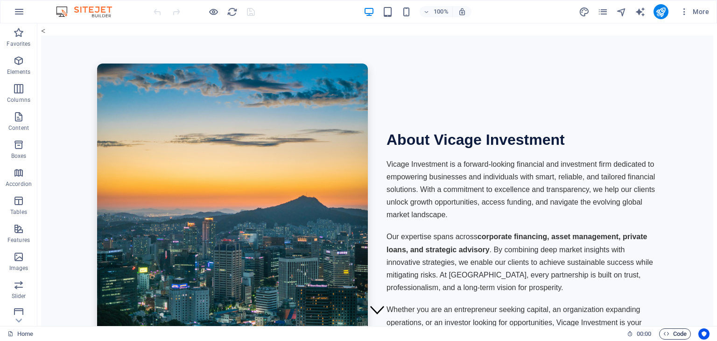
click at [676, 333] on span "Code" at bounding box center [675, 333] width 23 height 11
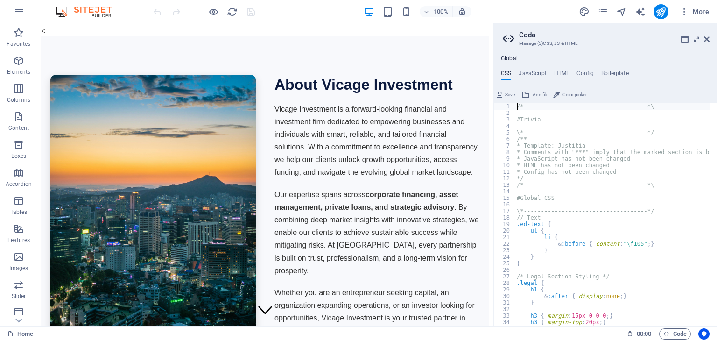
click at [509, 77] on h4 "CSS" at bounding box center [506, 75] width 10 height 10
click at [507, 57] on h4 "Global" at bounding box center [509, 58] width 17 height 7
click at [538, 40] on h3 "Manage (S)CSS, JS & HTML" at bounding box center [605, 43] width 172 height 8
click at [552, 71] on ul "CSS JavaScript HTML Config Boilerplate" at bounding box center [606, 75] width 224 height 10
click at [558, 73] on h4 "HTML" at bounding box center [561, 75] width 15 height 10
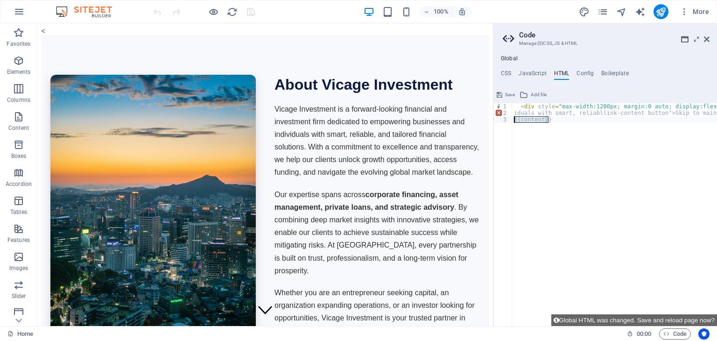
type textarea "<div style="max-width:1200px; margin:0 auto; display:flex; flex-wrap:wrap; alig…"
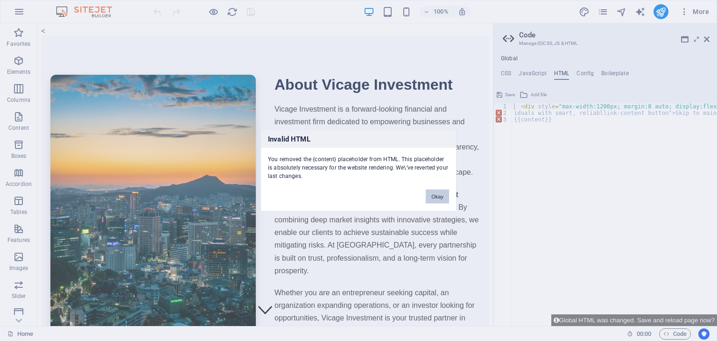
click at [436, 198] on button "Okay" at bounding box center [437, 197] width 23 height 14
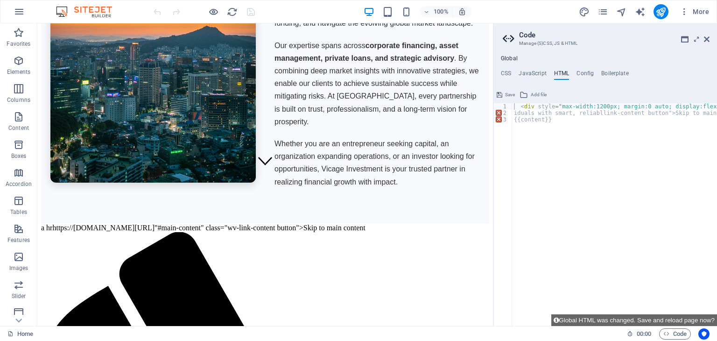
scroll to position [157, 0]
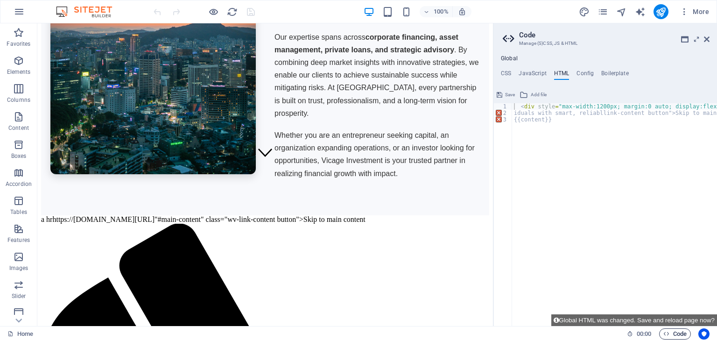
click at [678, 329] on span "Code" at bounding box center [675, 333] width 23 height 11
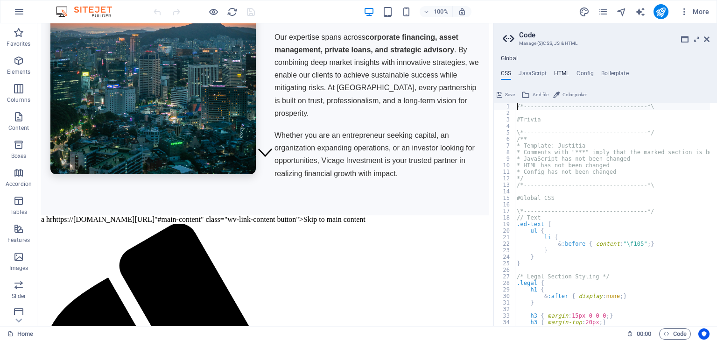
click at [557, 74] on h4 "HTML" at bounding box center [561, 75] width 15 height 10
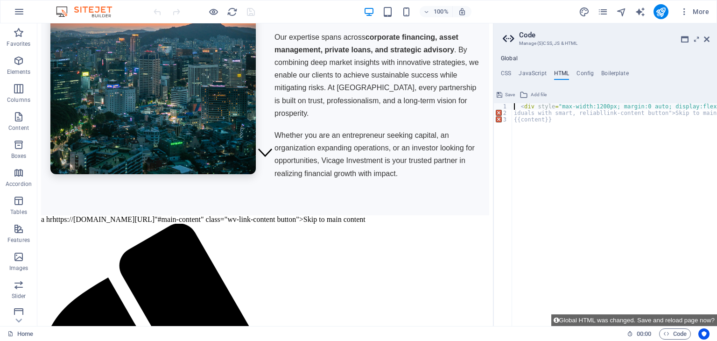
click at [551, 123] on div "< div style = "max-width:1200px; margin:0 auto; display:flex; flex-wrap:wrap; a…" at bounding box center [684, 217] width 344 height 229
type textarea "<div style="max-width:1200px; margin:0 auto; display:flex; flex-wrap:wrap; alig…"
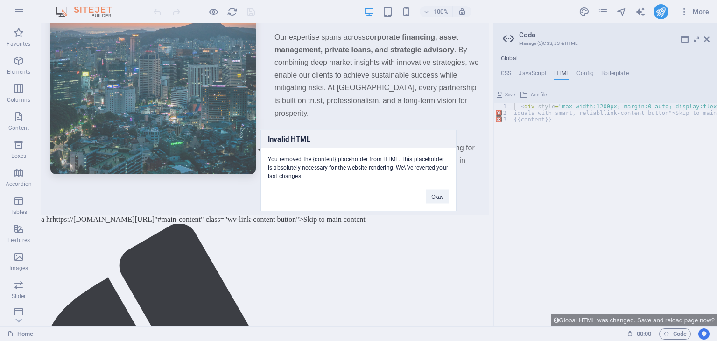
click at [620, 188] on div "Invalid HTML You removed the {content} placeholder from HTML. This placeholder …" at bounding box center [358, 170] width 717 height 341
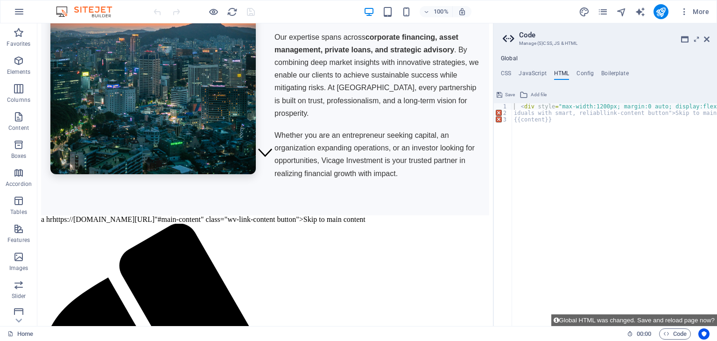
click at [715, 114] on div "< div style = "max-width:1200px; margin:0 auto; display:flex; flex-wrap:wrap; a…" at bounding box center [684, 217] width 344 height 229
click at [701, 113] on div "< div style = "max-width:1200px; margin:0 auto; display:flex; flex-wrap:wrap; a…" at bounding box center [683, 217] width 344 height 229
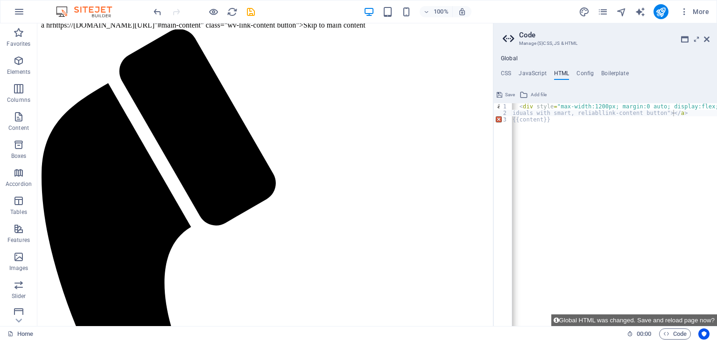
scroll to position [0, 0]
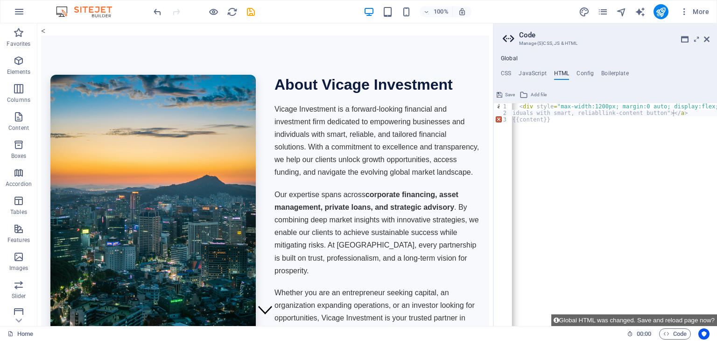
click at [696, 107] on div "< div style = "max-width:1200px; margin:0 auto; display:flex; flex-wrap:wrap; a…" at bounding box center [683, 217] width 344 height 229
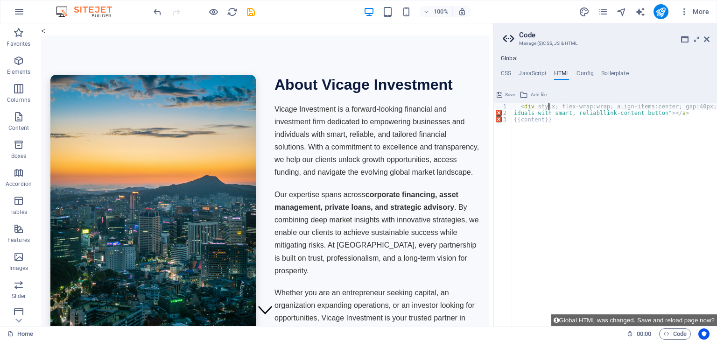
click at [696, 108] on div "< div stylx ; flex-wrap:wrap ; align-items:center ; gap:40px ; "> iduals with s…" at bounding box center [614, 221] width 205 height 236
click at [516, 118] on div ";"> iduals with smart, reliabllink-content button"> </ a > {{content}}" at bounding box center [614, 221] width 205 height 236
type textarea ";">"
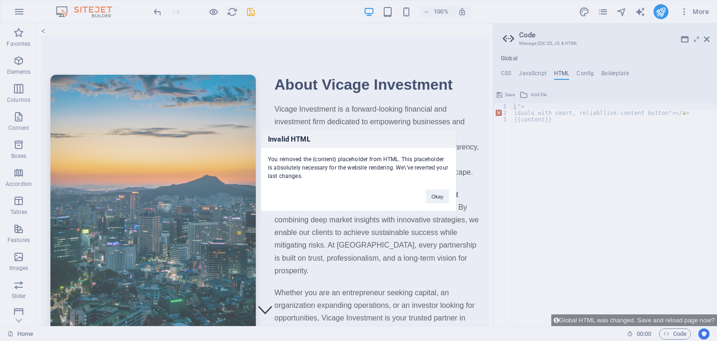
click at [526, 135] on div "Invalid HTML You removed the {content} placeholder from HTML. This placeholder …" at bounding box center [358, 170] width 717 height 341
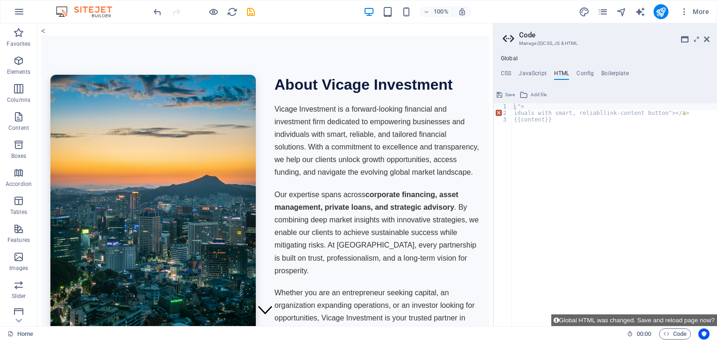
click at [693, 114] on div ";"> iduals with smart, reliabllink-content button"> </ a > {{content}}" at bounding box center [614, 221] width 205 height 236
type textarea "i"
type textarea ";"
click at [640, 168] on div "{{content}}" at bounding box center [614, 221] width 205 height 236
type textarea "{{content}}"
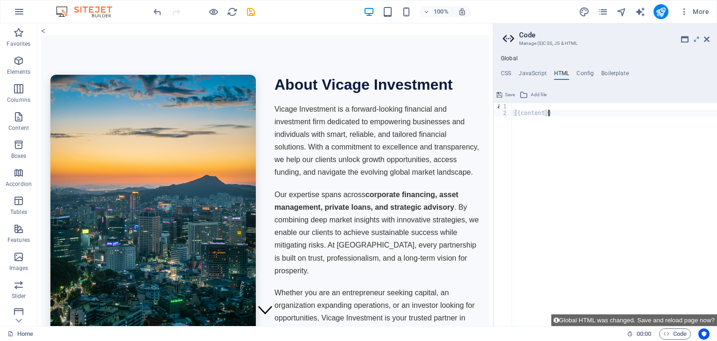
click at [389, 178] on p "Vicage Investment is a forward-looking financial and investment firm dedicated …" at bounding box center [378, 141] width 206 height 76
click at [443, 179] on p "Vicage Investment is a forward-looking financial and investment firm dedicated …" at bounding box center [378, 141] width 206 height 76
click at [654, 12] on button "publish" at bounding box center [661, 11] width 15 height 15
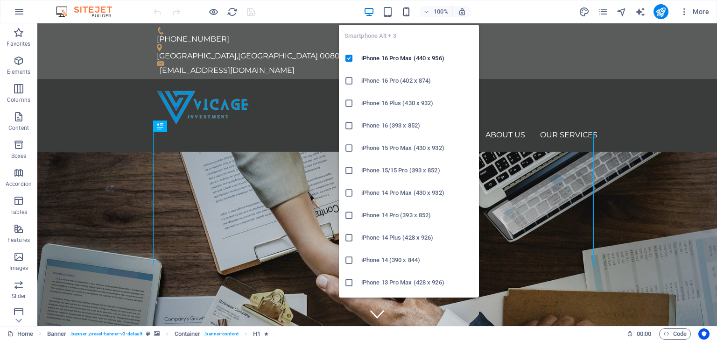
click at [407, 10] on icon "button" at bounding box center [406, 12] width 11 height 11
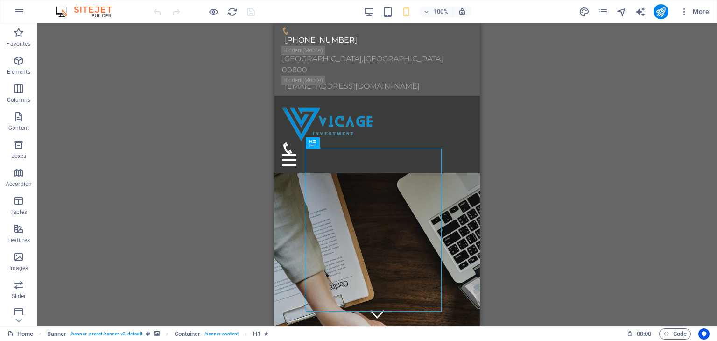
click at [506, 157] on div "Drag here to replace the existing content. Press “Ctrl” if you want to create a…" at bounding box center [377, 174] width 680 height 303
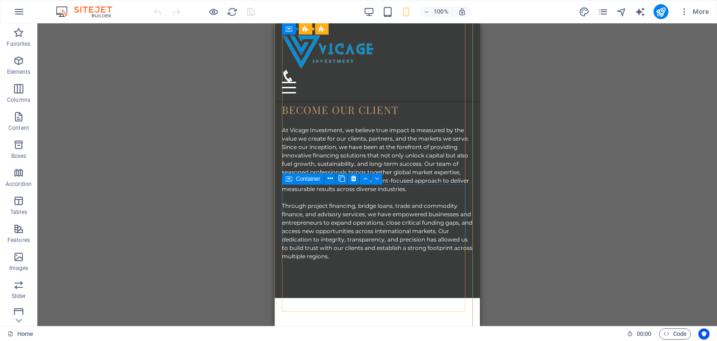
scroll to position [1001, 0]
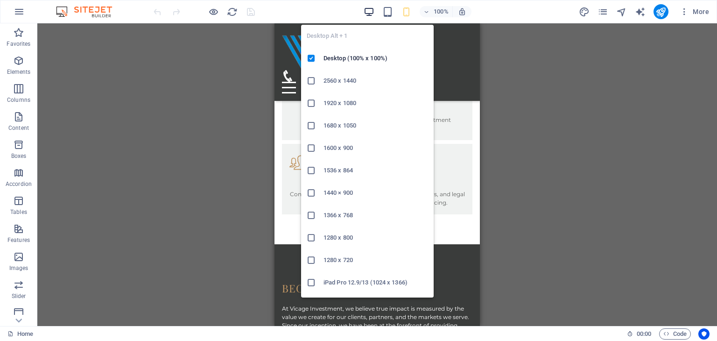
click at [366, 12] on icon "button" at bounding box center [369, 12] width 11 height 11
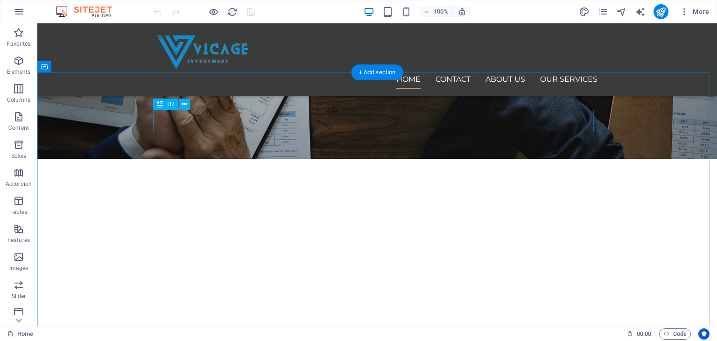
scroll to position [296, 0]
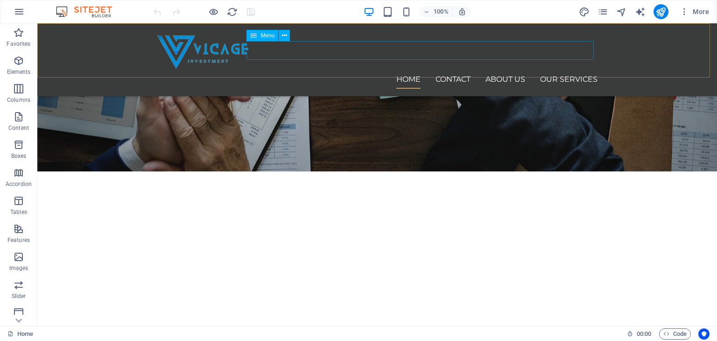
click at [407, 70] on nav "Home Contact About Us Our Services" at bounding box center [377, 79] width 441 height 19
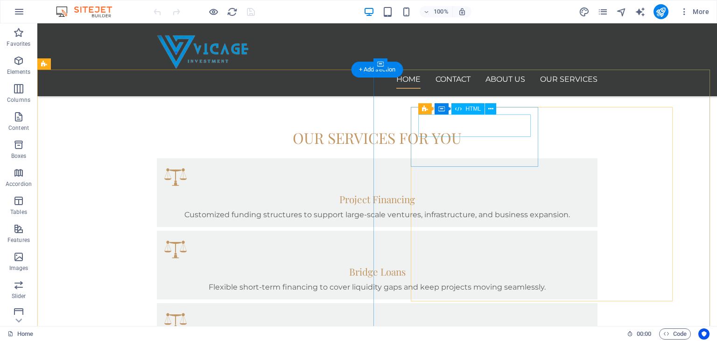
scroll to position [602, 0]
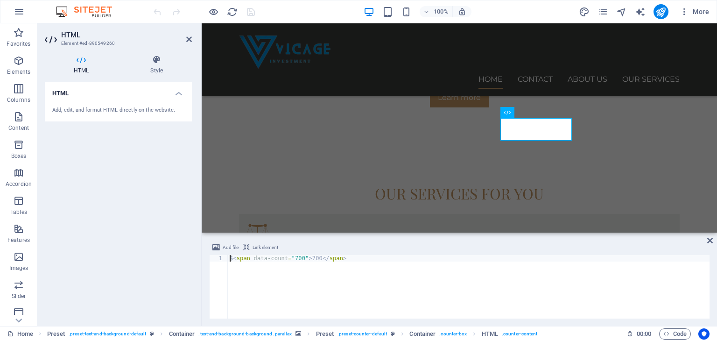
click at [299, 258] on div "$ < span data-count = "700" > 700 </ span >" at bounding box center [469, 293] width 482 height 77
click at [475, 273] on div "$ < span data-count = "700B" > 700 </ span >" at bounding box center [469, 293] width 482 height 77
type textarea "$<span data-count="700B">700</span>"
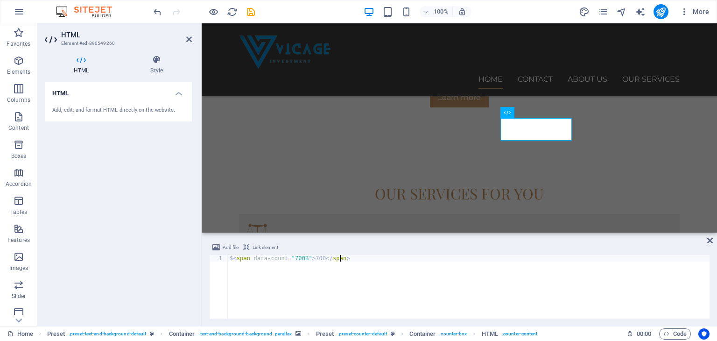
click at [301, 257] on div "$ < span data-count = "700B" > 700 </ span >" at bounding box center [469, 293] width 482 height 77
click at [315, 258] on div "$ < span data-count = "700" > 700 </ span >" at bounding box center [469, 293] width 482 height 77
type textarea "$<span data-count="700">700B</span>"
click at [515, 260] on div "$ < span data-count = "700" > 700B </ span >" at bounding box center [469, 293] width 482 height 77
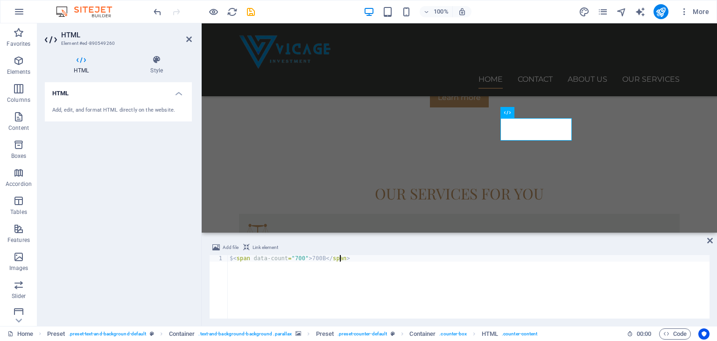
click at [574, 259] on div "$ < span data-count = "700" > 700B </ span >" at bounding box center [469, 293] width 482 height 77
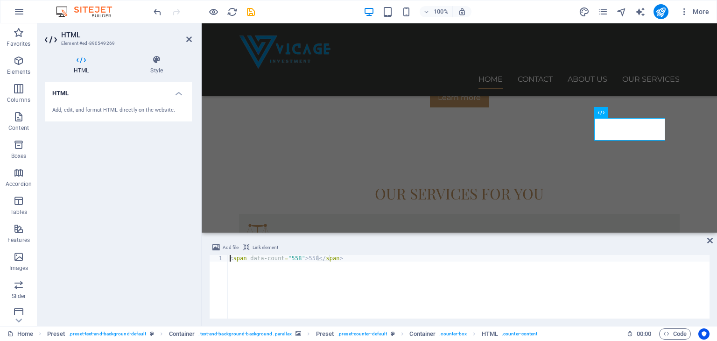
click at [311, 258] on div "< span data-count = "558" > 558 </ span >" at bounding box center [469, 293] width 482 height 77
type textarea "<span data-count="558">558+</span>"
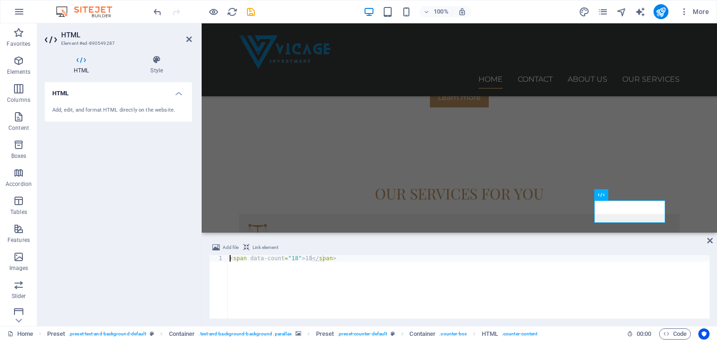
click at [306, 259] on div "< span data-count = "18" > 18 </ span >" at bounding box center [469, 293] width 482 height 77
type textarea "<span data-count="18">18+</span>"
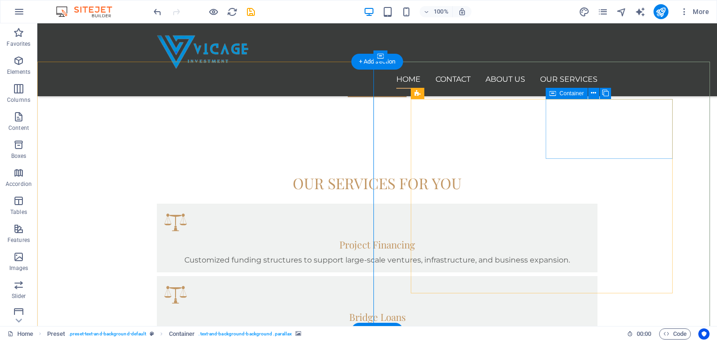
scroll to position [623, 0]
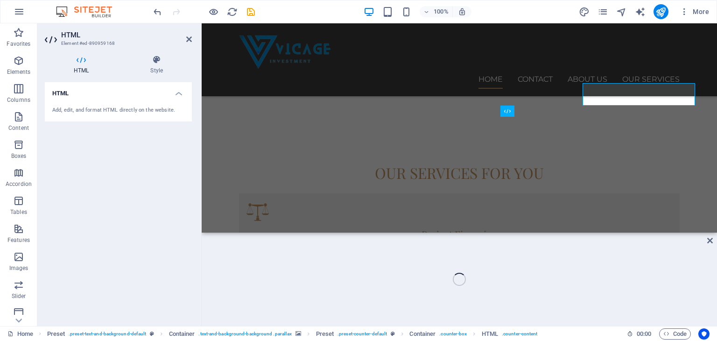
scroll to position [768, 0]
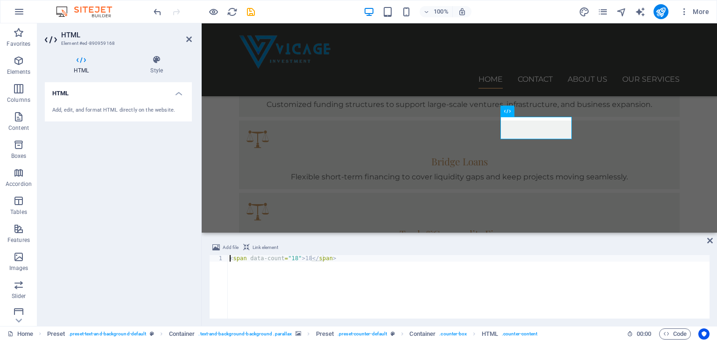
click at [292, 257] on div "< span data-count = "18" > 18 </ span >" at bounding box center [469, 293] width 482 height 77
click at [306, 258] on div "< span data-count = "18" > 18 </ span >" at bounding box center [469, 293] width 482 height 77
type textarea "<span data-count="18">500+</span>"
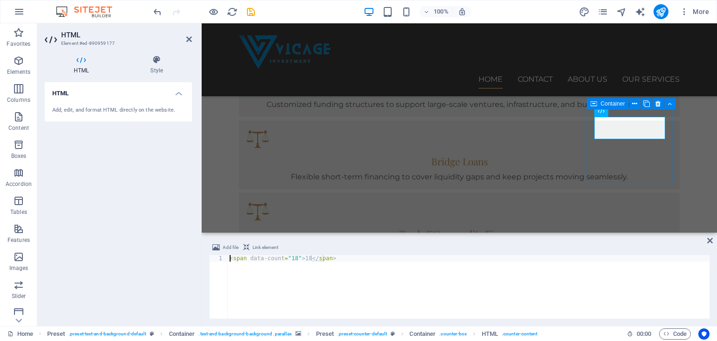
click at [305, 257] on div "< span data-count = "18" > 18 </ span >" at bounding box center [469, 293] width 482 height 77
click at [552, 293] on div "< span data-count = "18" > 715 </ span >" at bounding box center [469, 293] width 482 height 77
click at [292, 258] on div "< span data-count = "18" > 715 </ span >" at bounding box center [469, 293] width 482 height 77
click at [406, 266] on div "< span data-count = "715" > 715 </ span >" at bounding box center [469, 293] width 482 height 77
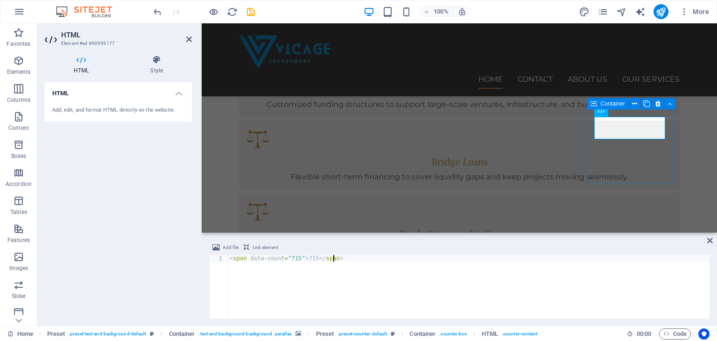
type textarea "<span data-count="715">715</span>"
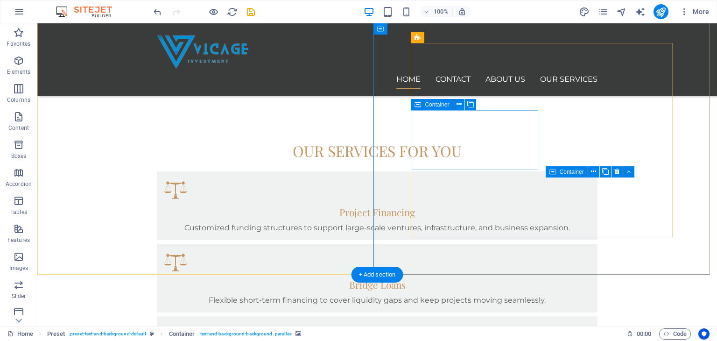
scroll to position [627, 0]
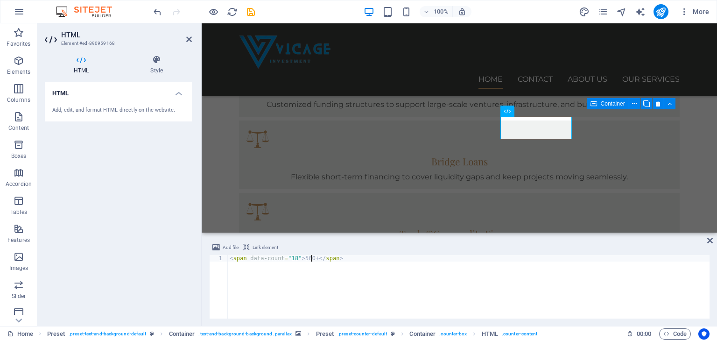
click at [293, 259] on div "< span data-count = "18" > 500+ </ span >" at bounding box center [469, 293] width 482 height 77
type textarea "<span data-count="500+">500+</span>"
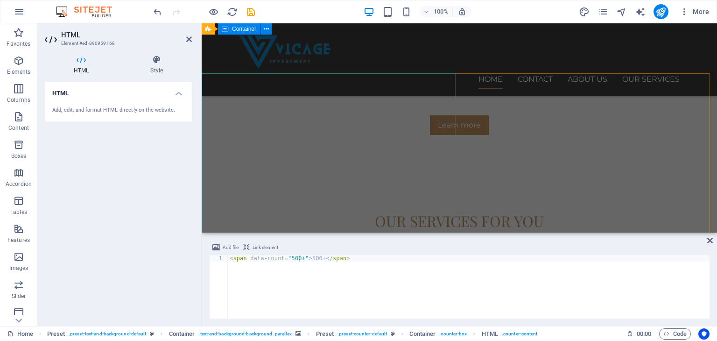
scroll to position [511, 0]
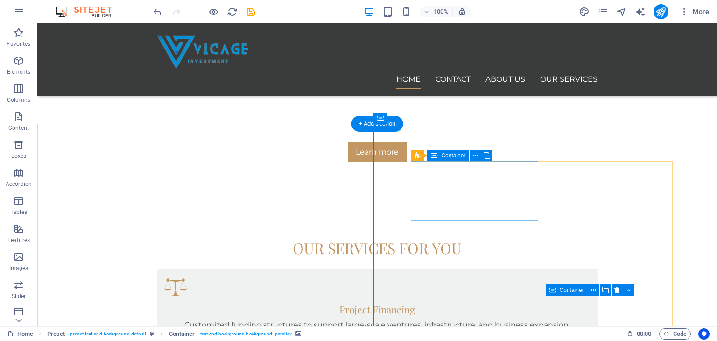
scroll to position [548, 0]
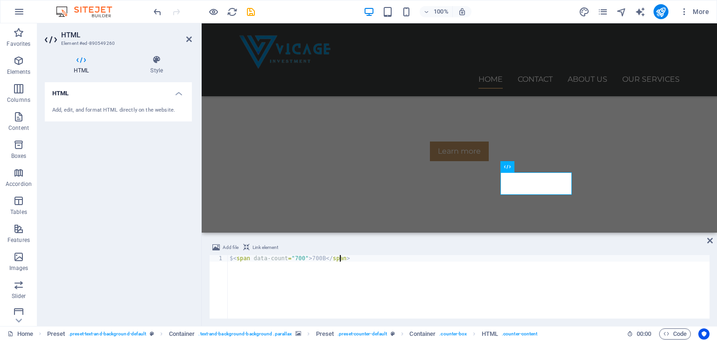
click at [314, 258] on div "$ < span data-count = "700" > 700B </ span >" at bounding box center [469, 293] width 482 height 77
click at [299, 259] on div "$ < span data-count = "700" > 7B </ span >" at bounding box center [469, 293] width 482 height 77
type textarea "$<span data-count="7">7B</span>"
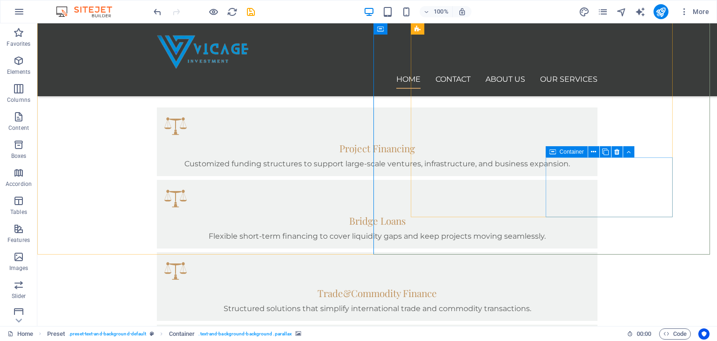
scroll to position [710, 0]
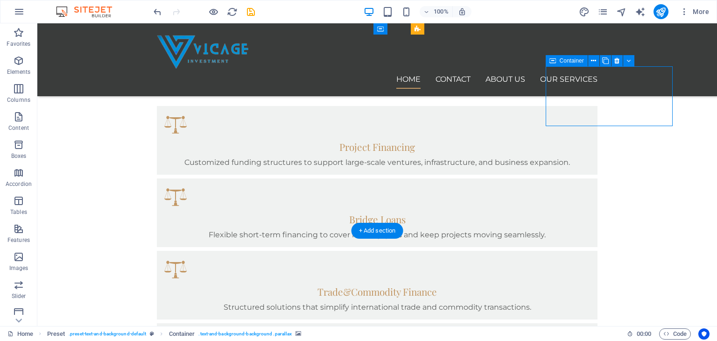
drag, startPoint x: 610, startPoint y: 97, endPoint x: 609, endPoint y: 92, distance: 5.3
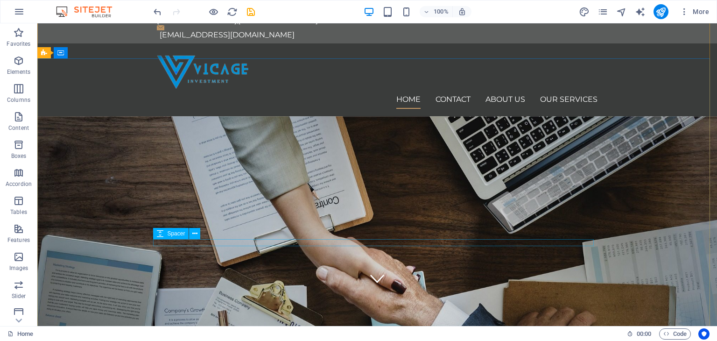
scroll to position [0, 0]
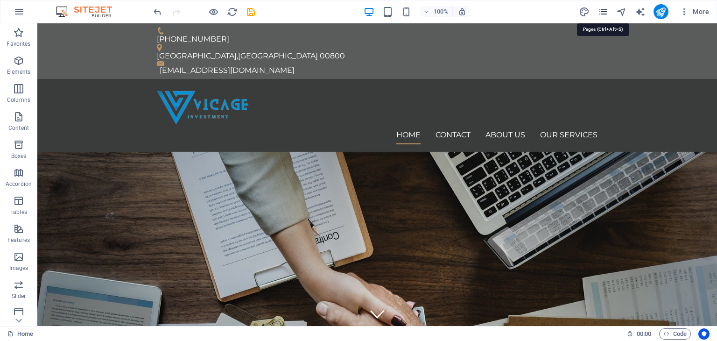
click at [609, 12] on icon "pages" at bounding box center [603, 12] width 11 height 11
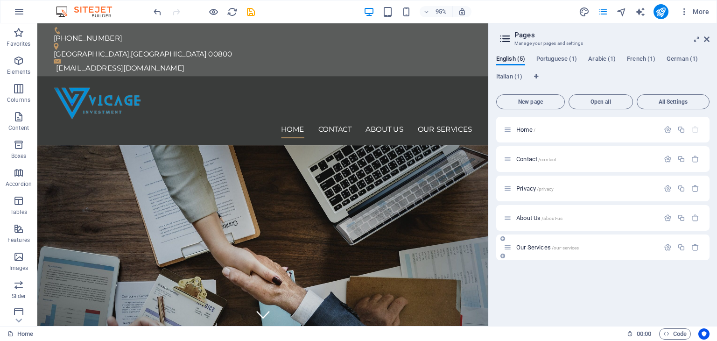
click at [529, 251] on div "Our Services /our-services" at bounding box center [582, 247] width 156 height 11
click at [529, 243] on div "Our Services /our-services" at bounding box center [582, 247] width 156 height 11
click at [528, 246] on span "Our Services /our-services" at bounding box center [548, 247] width 63 height 7
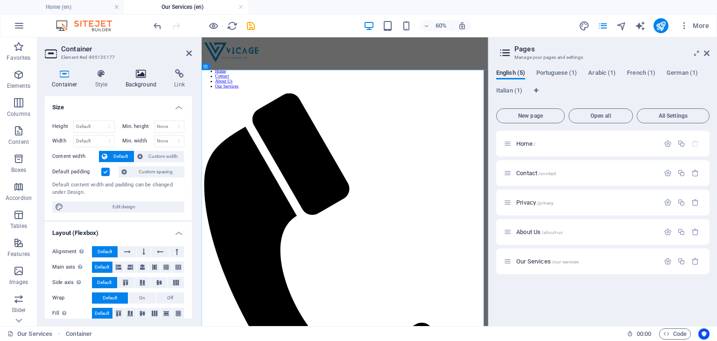
click at [145, 86] on h4 "Background" at bounding box center [143, 79] width 49 height 20
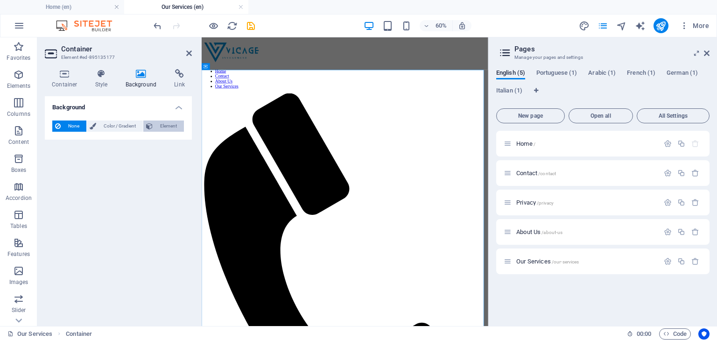
click at [163, 123] on span "Element" at bounding box center [169, 126] width 26 height 11
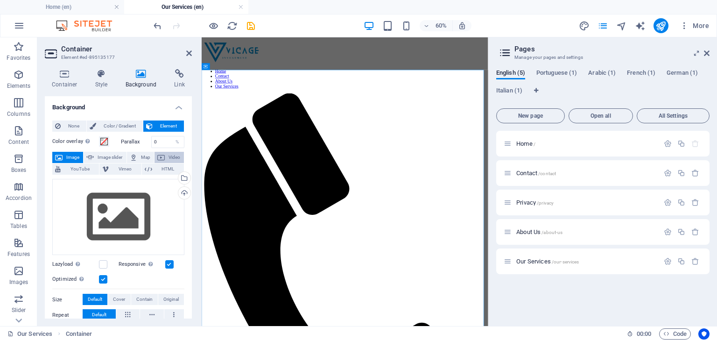
click at [163, 156] on icon at bounding box center [160, 157] width 7 height 11
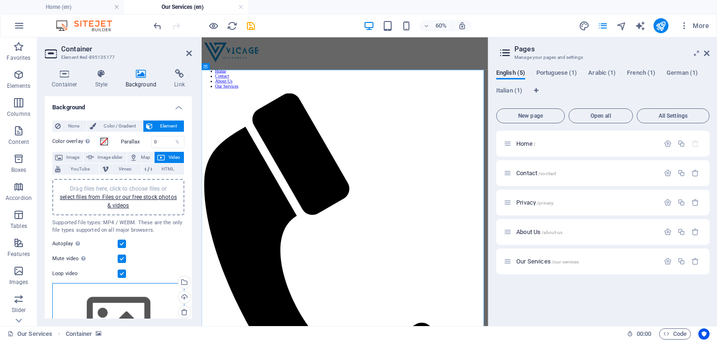
click at [107, 298] on div "Drag files here, click to choose files or select files from Files or our free s…" at bounding box center [118, 321] width 132 height 77
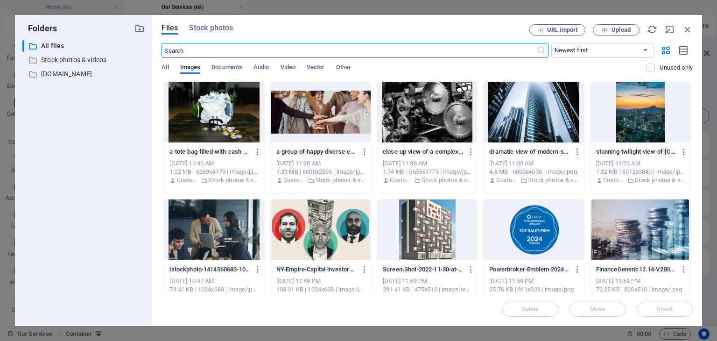
click at [334, 50] on input "text" at bounding box center [349, 50] width 375 height 15
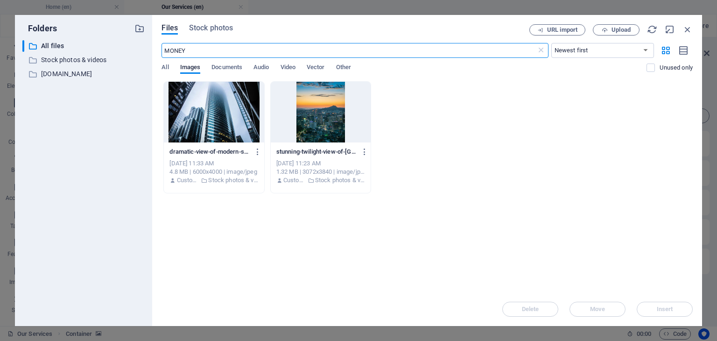
type input "MONEY"
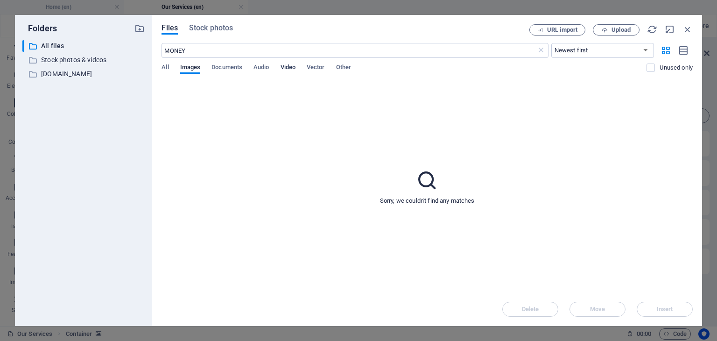
click at [296, 66] on span "Video" at bounding box center [288, 68] width 15 height 13
click at [216, 28] on span "Stock photos" at bounding box center [211, 27] width 44 height 11
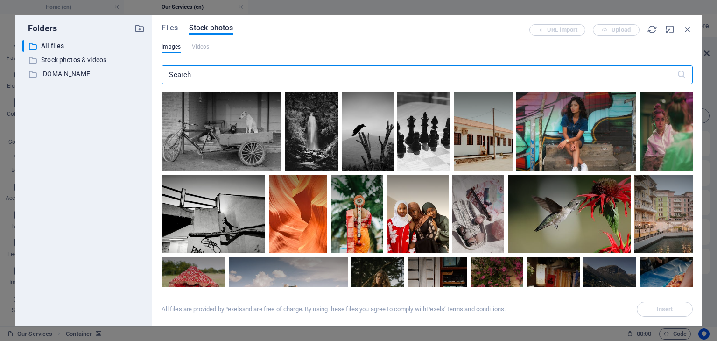
click at [200, 69] on input "text" at bounding box center [419, 74] width 515 height 19
click at [185, 73] on input "text" at bounding box center [419, 74] width 515 height 19
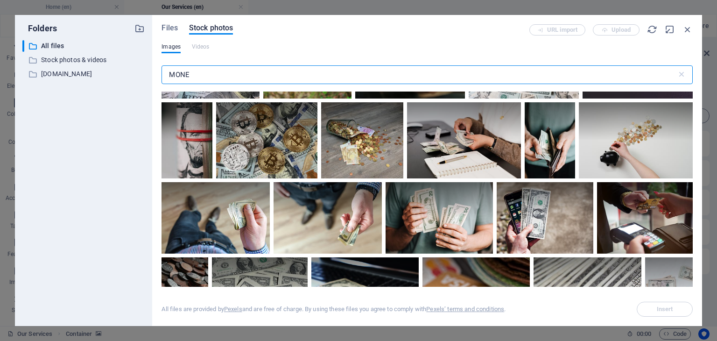
scroll to position [318, 0]
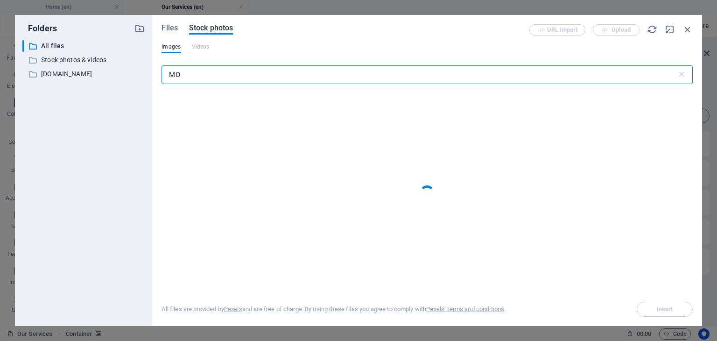
type input "M"
type input "forex"
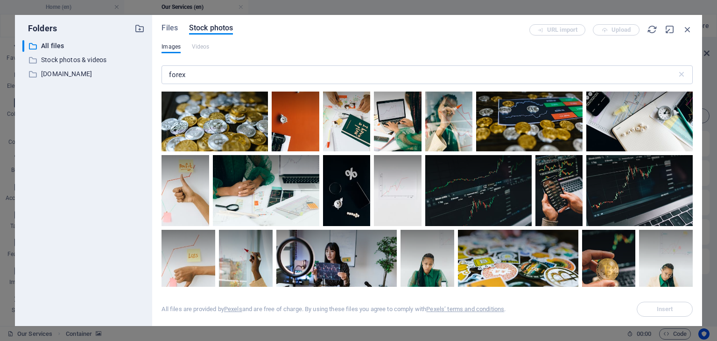
scroll to position [116, 0]
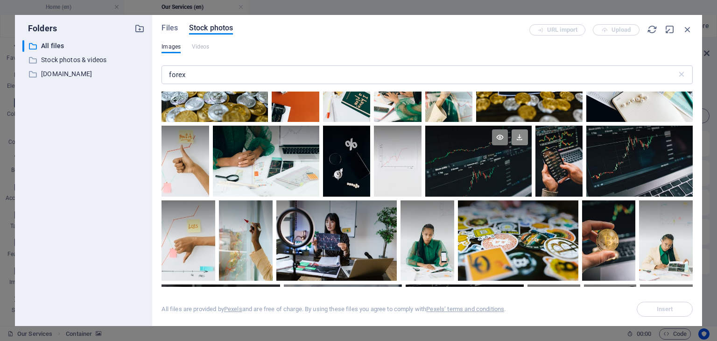
click at [516, 135] on icon at bounding box center [520, 137] width 16 height 16
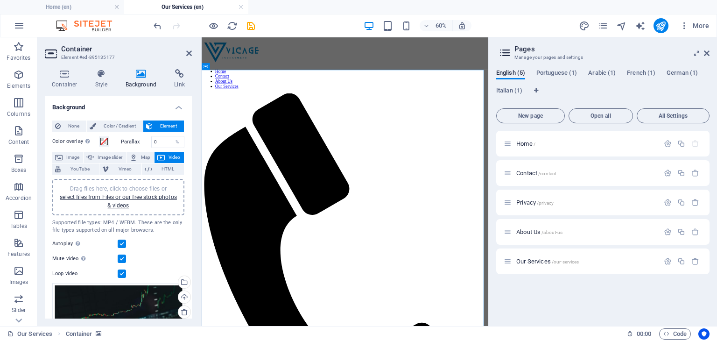
click at [196, 47] on aside "Container Element #ed-895135177 Container Style Background Link Size Height Def…" at bounding box center [119, 181] width 164 height 289
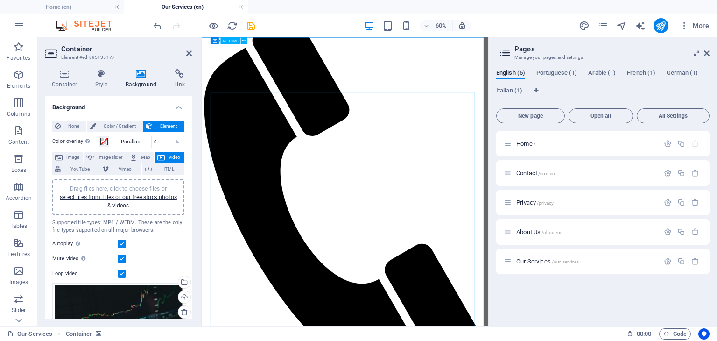
scroll to position [0, 0]
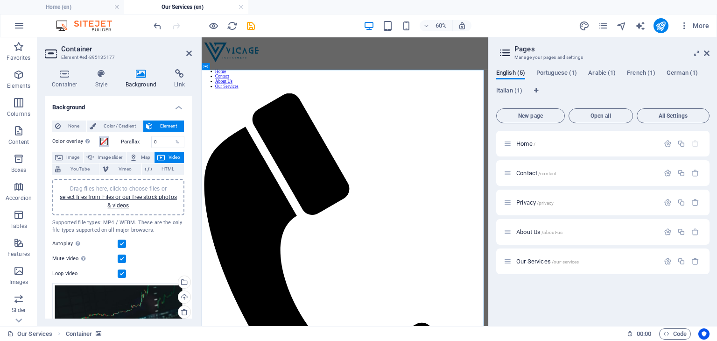
click at [105, 142] on span at bounding box center [103, 141] width 7 height 7
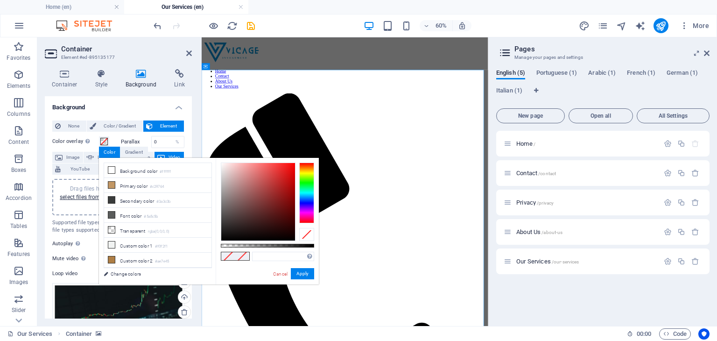
click at [147, 109] on h4 "Background" at bounding box center [118, 104] width 147 height 17
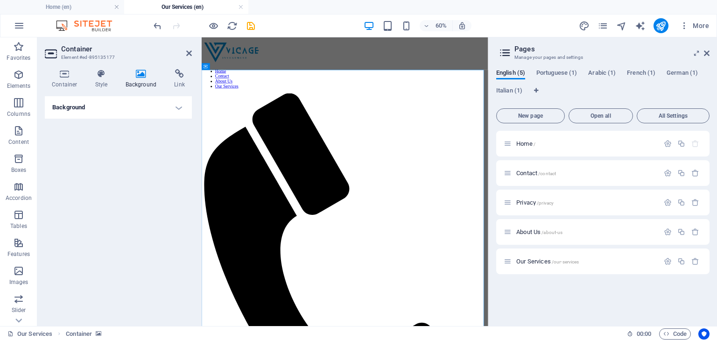
click at [129, 77] on icon at bounding box center [141, 73] width 45 height 9
click at [168, 99] on h4 "Background" at bounding box center [118, 107] width 147 height 22
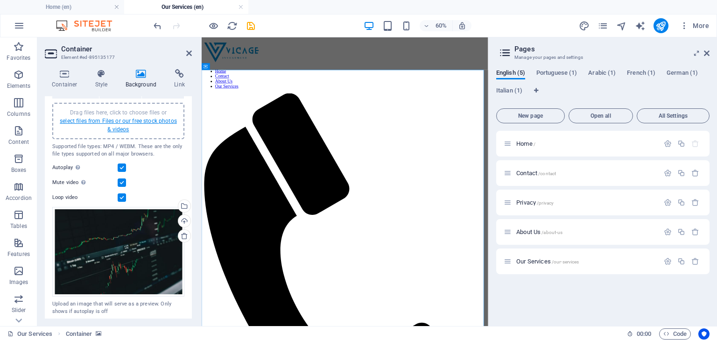
scroll to position [79, 0]
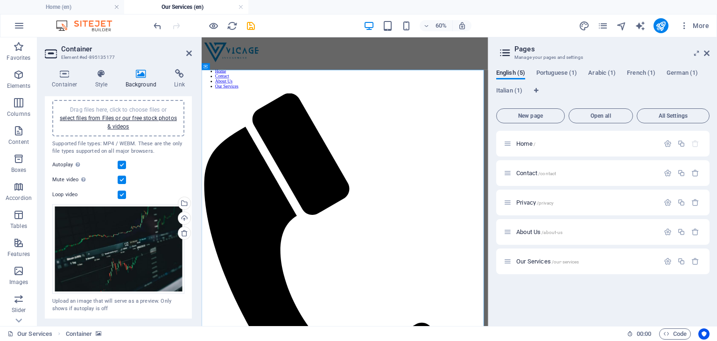
click at [123, 193] on label at bounding box center [122, 195] width 8 height 8
click at [0, 0] on input "Loop video" at bounding box center [0, 0] width 0 height 0
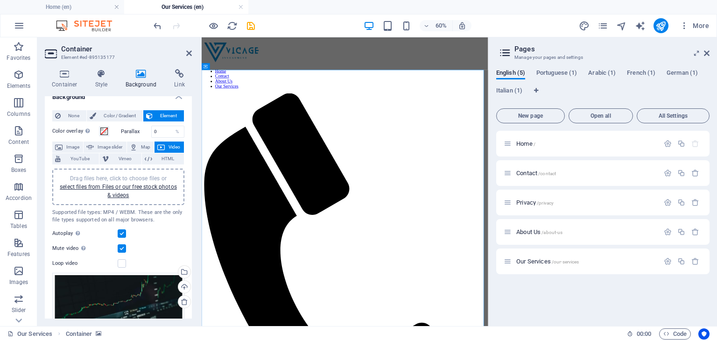
scroll to position [0, 0]
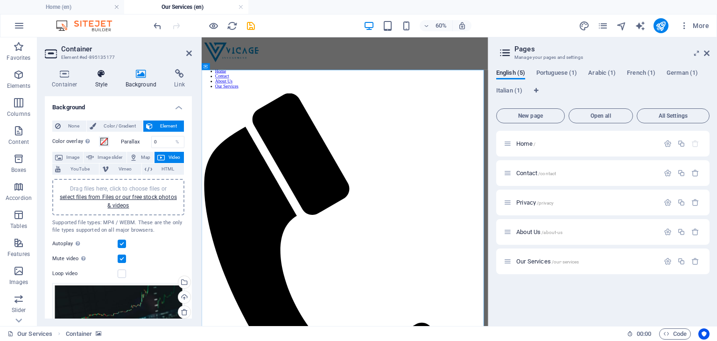
click at [88, 84] on h4 "Style" at bounding box center [103, 79] width 30 height 20
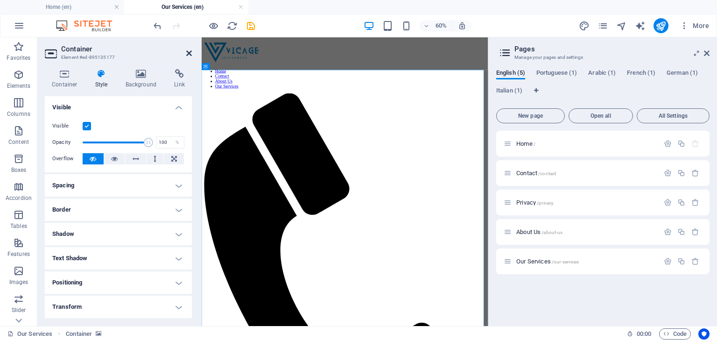
click at [191, 54] on icon at bounding box center [189, 53] width 6 height 7
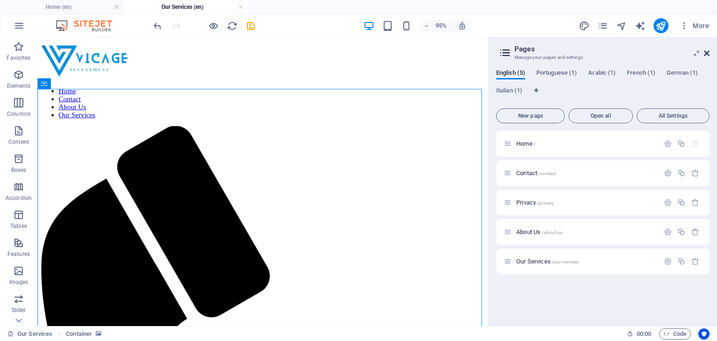
click at [706, 53] on icon at bounding box center [707, 53] width 6 height 7
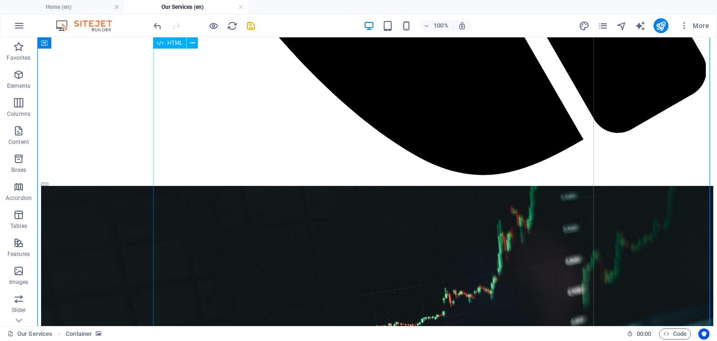
scroll to position [1047, 0]
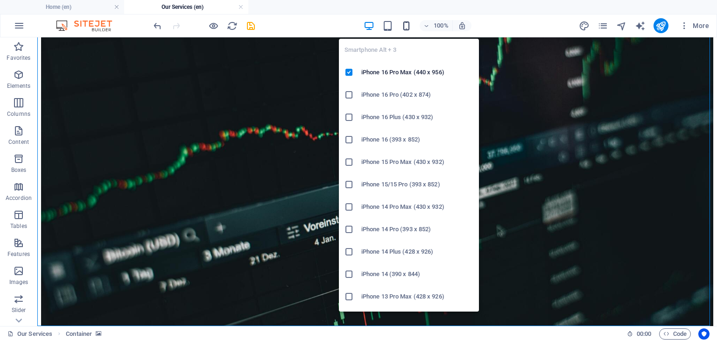
click at [403, 21] on icon "button" at bounding box center [406, 26] width 11 height 11
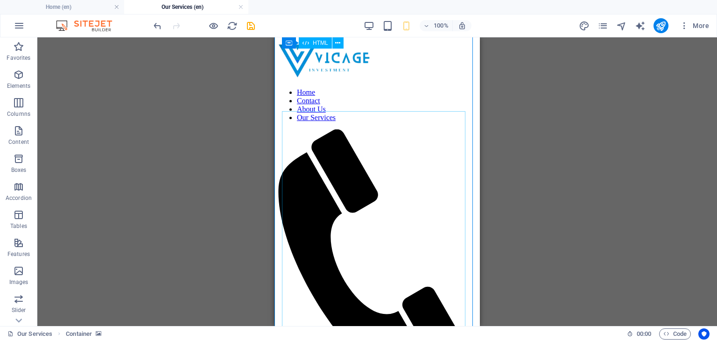
scroll to position [0, 0]
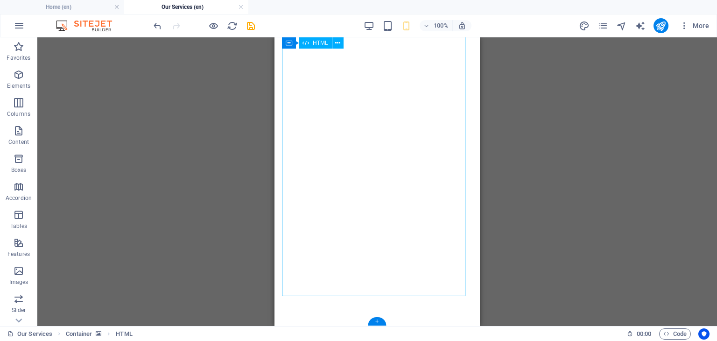
scroll to position [1512, 0]
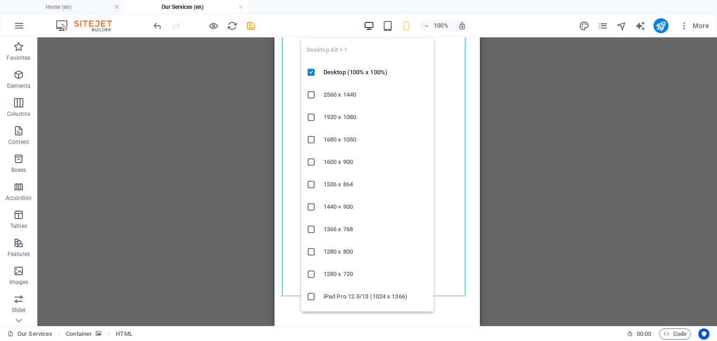
click at [369, 25] on icon "button" at bounding box center [369, 26] width 11 height 11
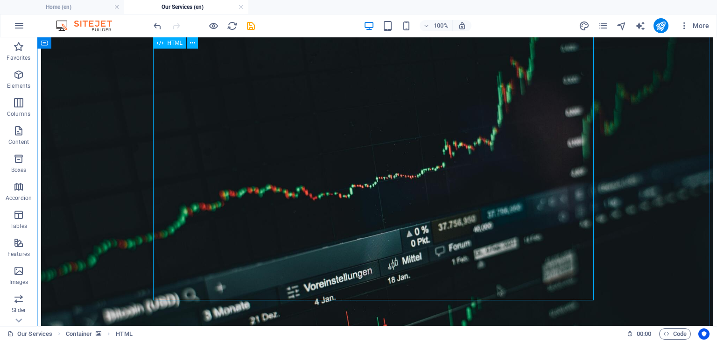
scroll to position [1047, 0]
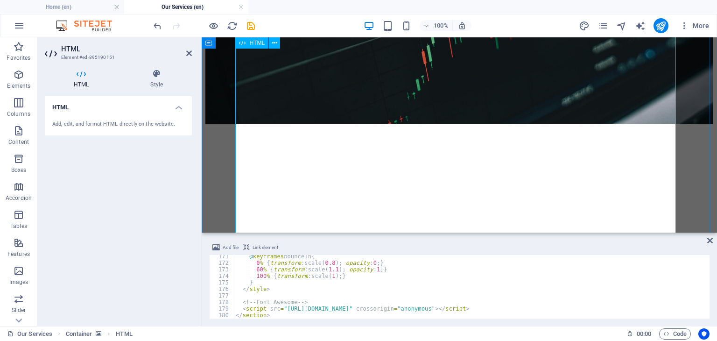
scroll to position [1140, 0]
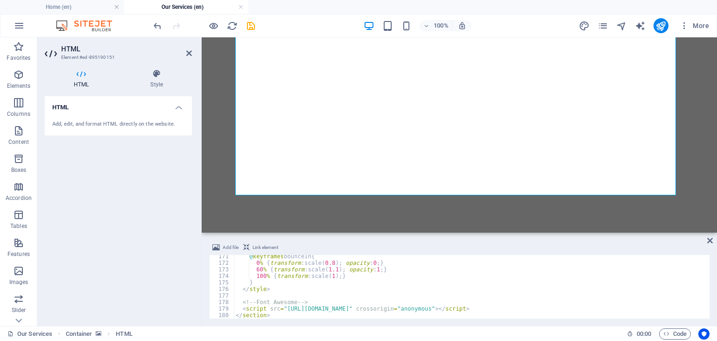
click at [518, 309] on div "@ keyframes bounceIn { 0 % { transform : scale( 0.8 ) ; opacity : 0 ; } 60 % { …" at bounding box center [471, 291] width 474 height 77
type textarea "<script src="[URL][DOMAIN_NAME]" crossorigin="anonymous"><>"
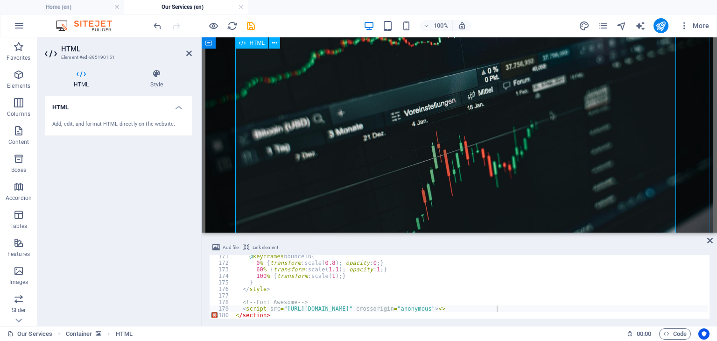
scroll to position [879, 0]
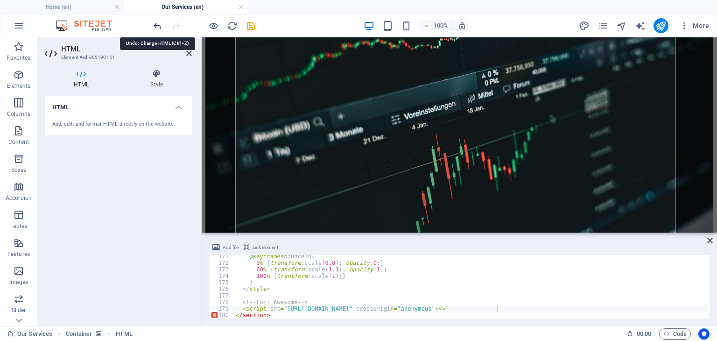
click at [157, 24] on icon "undo" at bounding box center [157, 26] width 11 height 11
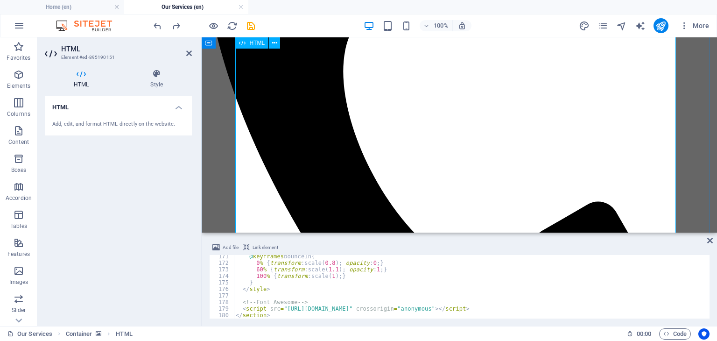
scroll to position [0, 0]
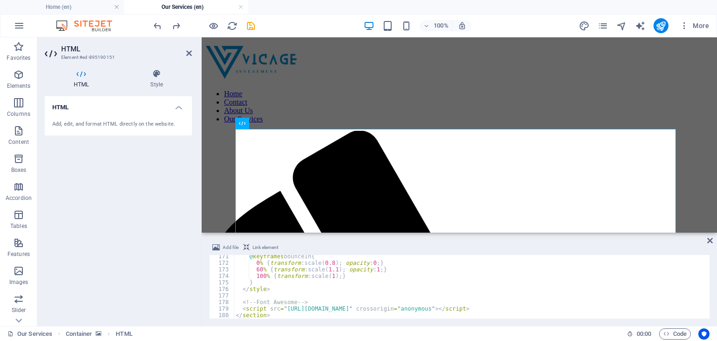
click at [715, 241] on div "Add file Link element <script src="[URL][DOMAIN_NAME]" crossorigin="anonymous">…" at bounding box center [460, 280] width 516 height 92
click at [711, 240] on icon at bounding box center [711, 240] width 6 height 7
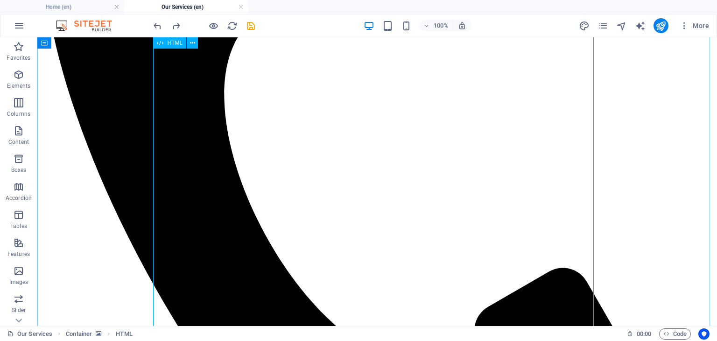
scroll to position [418, 0]
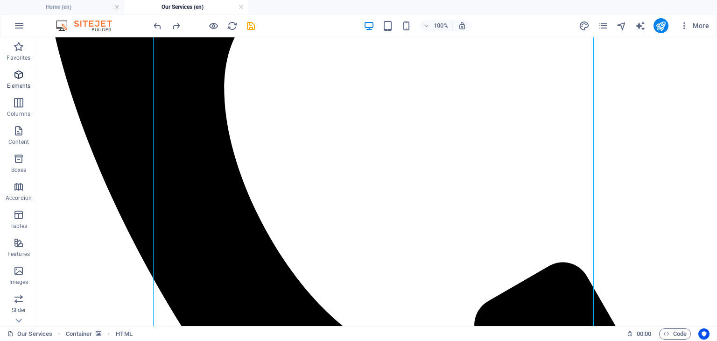
click at [14, 85] on p "Elements" at bounding box center [19, 85] width 24 height 7
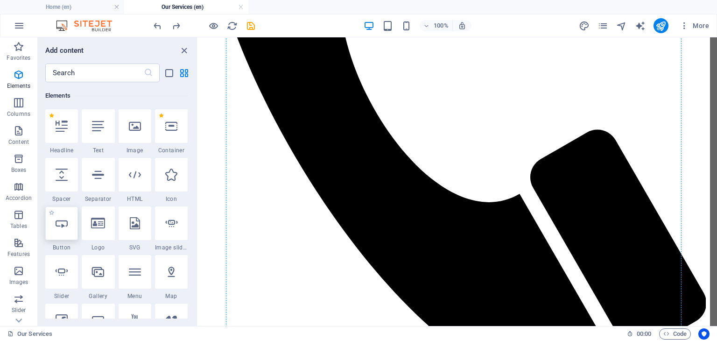
scroll to position [0, 0]
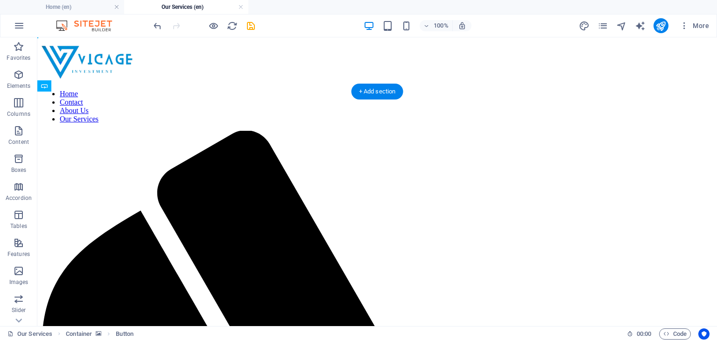
drag, startPoint x: 207, startPoint y: 135, endPoint x: 224, endPoint y: 186, distance: 53.2
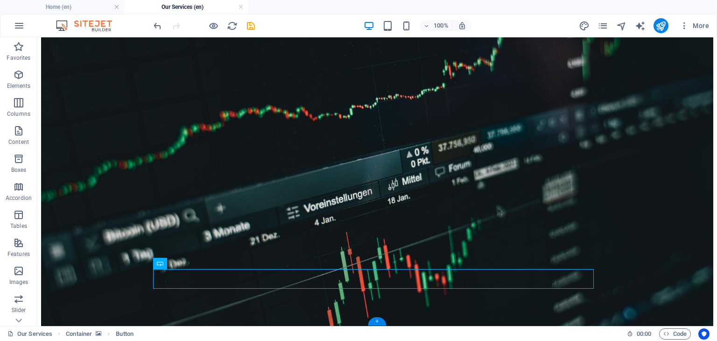
scroll to position [1062, 0]
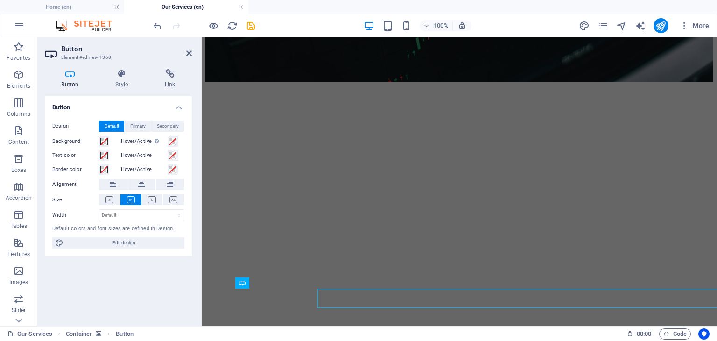
scroll to position [1047, 0]
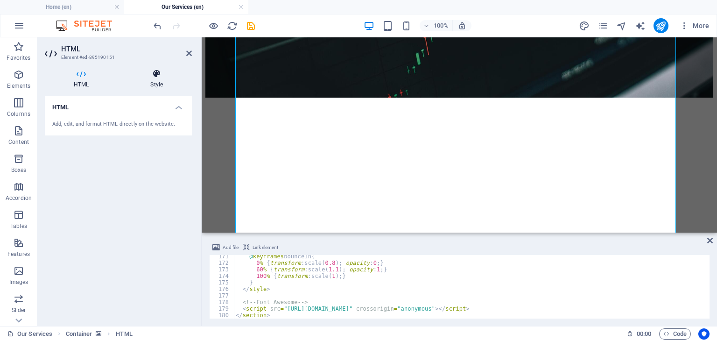
click at [163, 71] on icon at bounding box center [156, 73] width 71 height 9
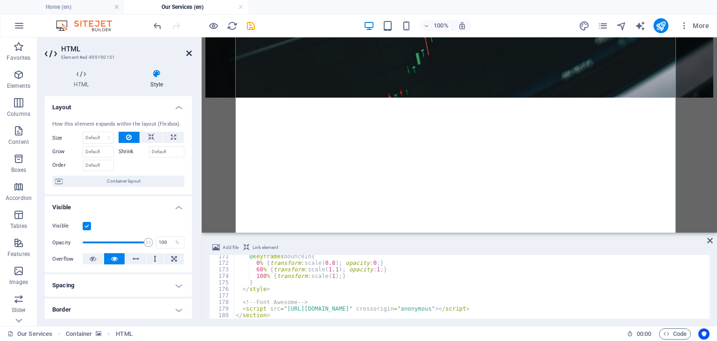
click at [191, 56] on icon at bounding box center [189, 53] width 6 height 7
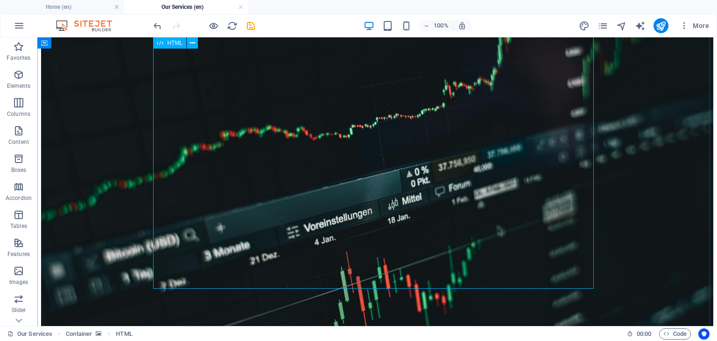
drag, startPoint x: 192, startPoint y: 296, endPoint x: 226, endPoint y: 232, distance: 71.9
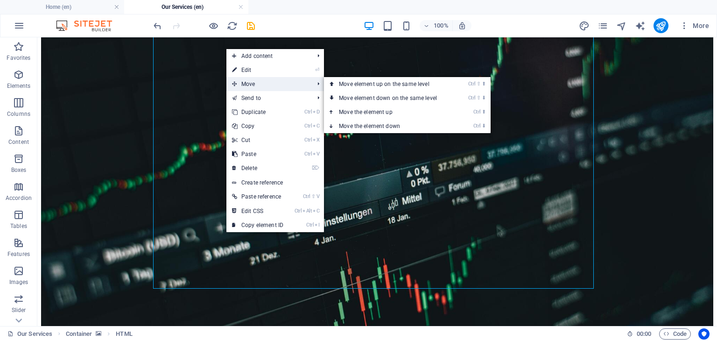
click at [245, 83] on span "Move" at bounding box center [269, 84] width 84 height 14
click at [363, 85] on link "Ctrl ⇧ ⬆ Move element up on the same level" at bounding box center [390, 84] width 132 height 14
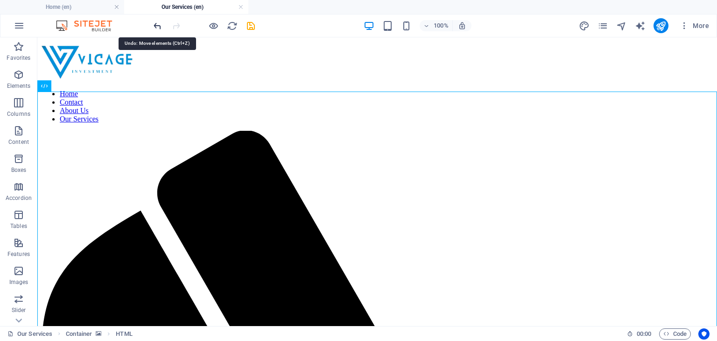
click at [157, 23] on icon "undo" at bounding box center [157, 26] width 11 height 11
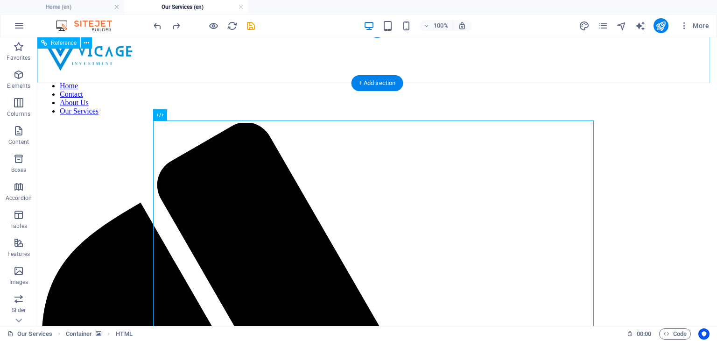
scroll to position [1066, 0]
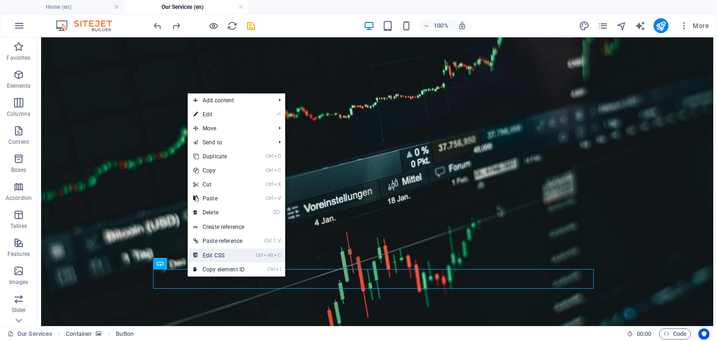
click at [222, 253] on link "Ctrl Alt C Edit CSS" at bounding box center [219, 255] width 63 height 14
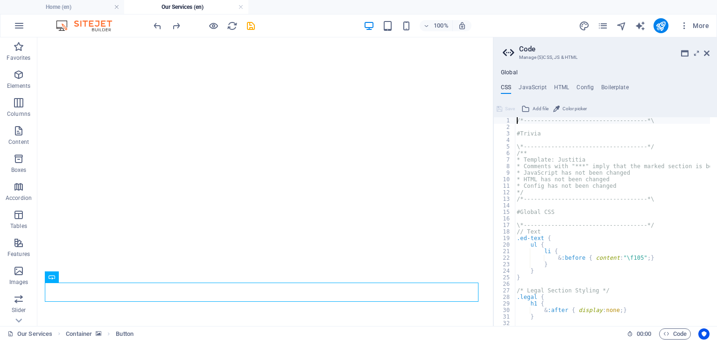
click at [559, 248] on div "/*------------------------------------*\ #Trivia \*----------------------------…" at bounding box center [655, 224] width 281 height 215
type textarea "ul {"
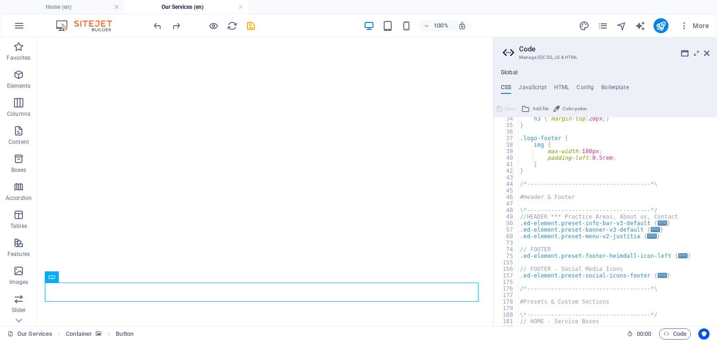
scroll to position [0, 0]
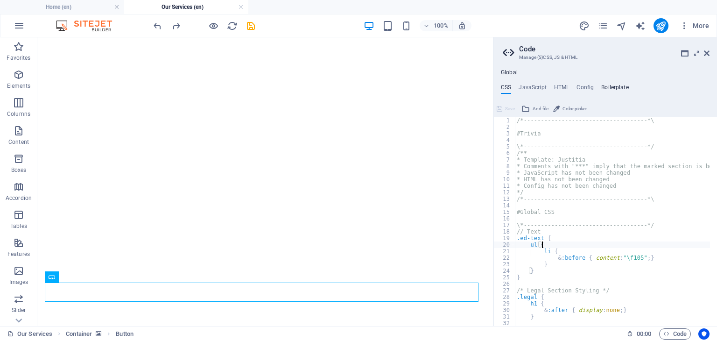
click at [614, 86] on h4 "Boilerplate" at bounding box center [616, 89] width 28 height 10
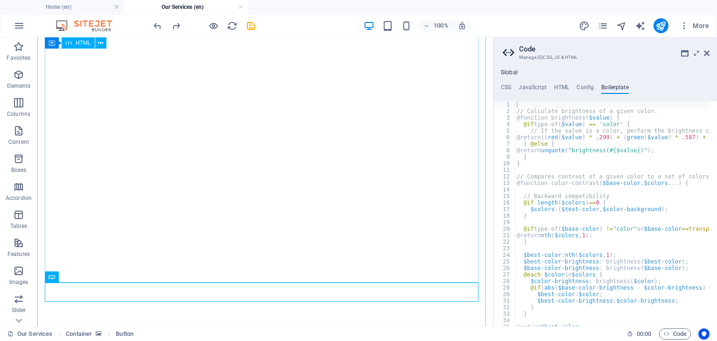
drag, startPoint x: 67, startPoint y: 289, endPoint x: 178, endPoint y: 194, distance: 146.1
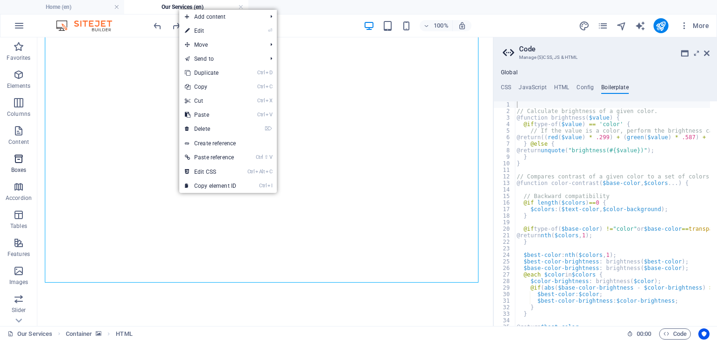
click at [20, 169] on p "Boxes" at bounding box center [18, 169] width 15 height 7
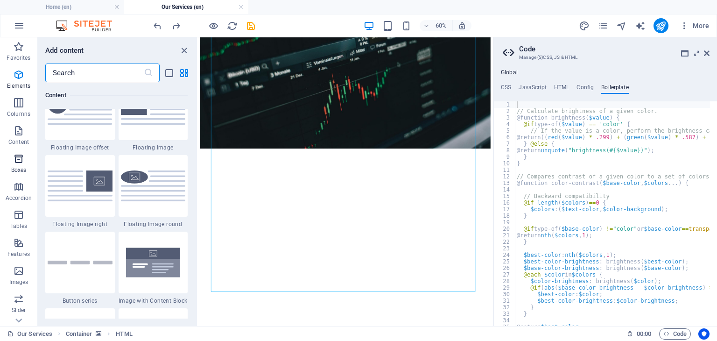
scroll to position [2576, 0]
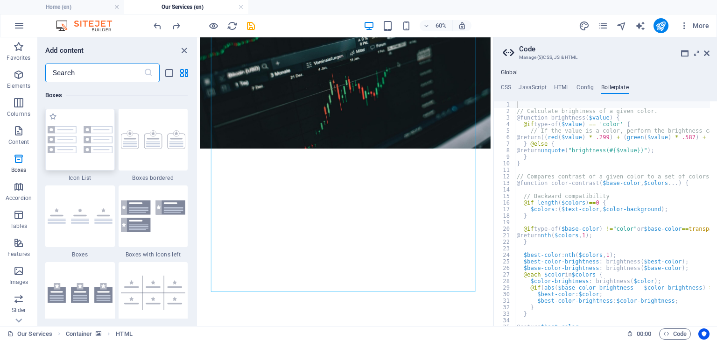
click at [71, 165] on div at bounding box center [80, 140] width 70 height 62
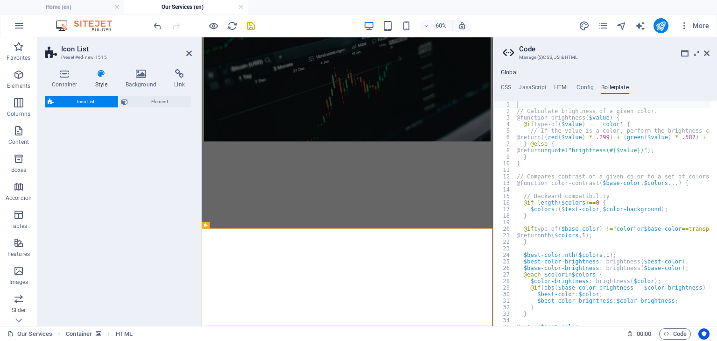
click at [74, 162] on div "Icon List Element" at bounding box center [118, 207] width 147 height 222
select select "rem"
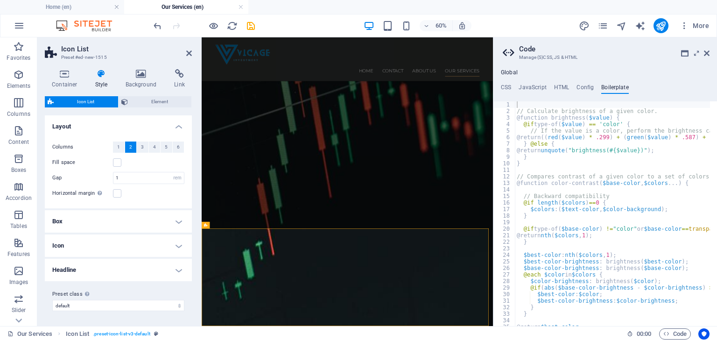
scroll to position [1036, 0]
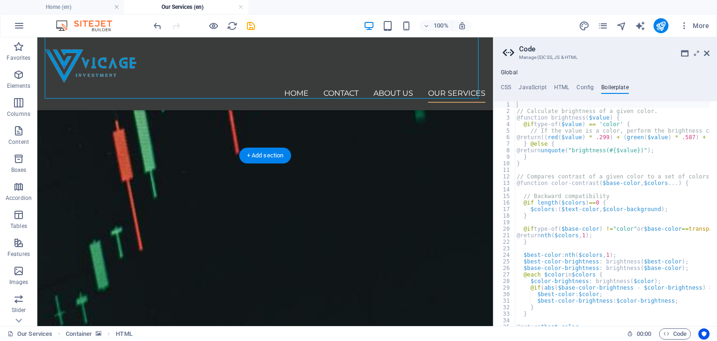
scroll to position [1250, 0]
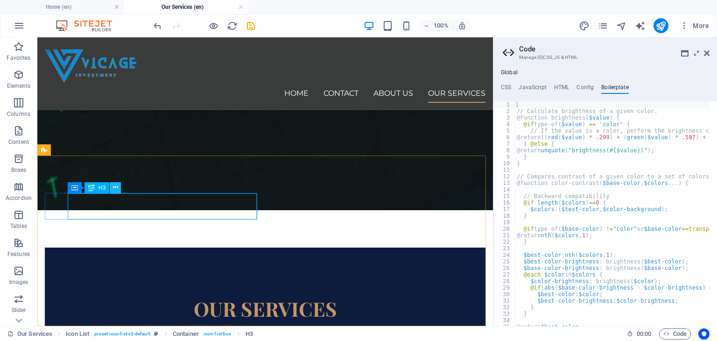
click at [114, 188] on icon at bounding box center [115, 188] width 5 height 10
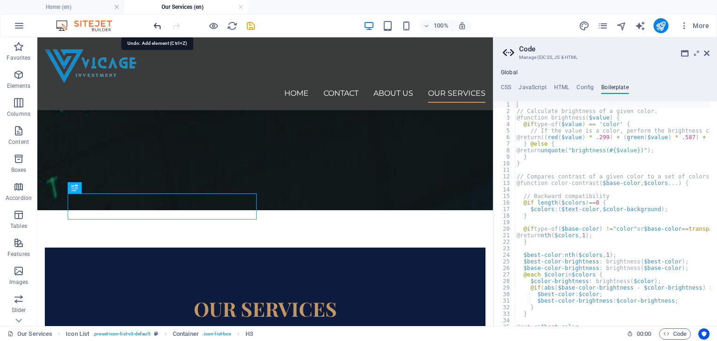
click at [155, 26] on icon "undo" at bounding box center [157, 26] width 11 height 11
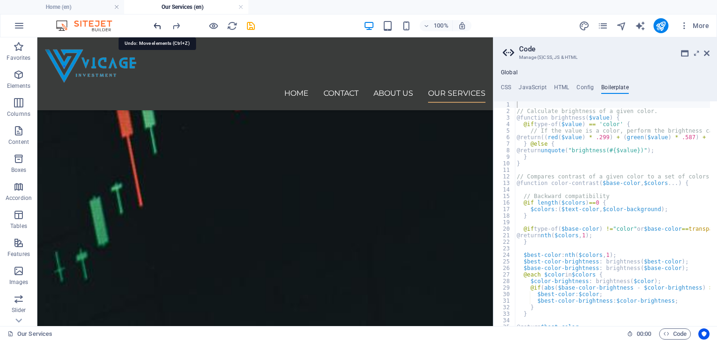
click at [155, 26] on icon "undo" at bounding box center [157, 26] width 11 height 11
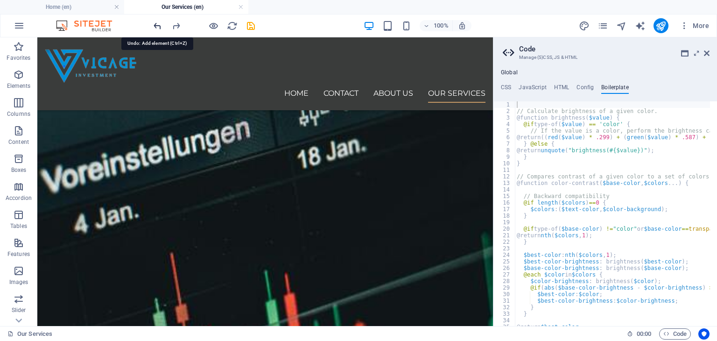
scroll to position [0, 0]
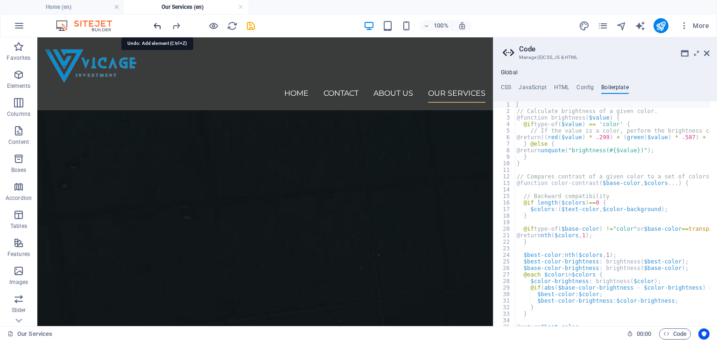
click at [153, 30] on icon "undo" at bounding box center [157, 26] width 11 height 11
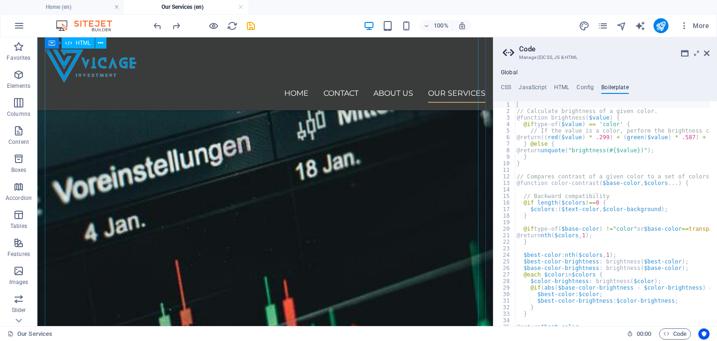
scroll to position [1060, 0]
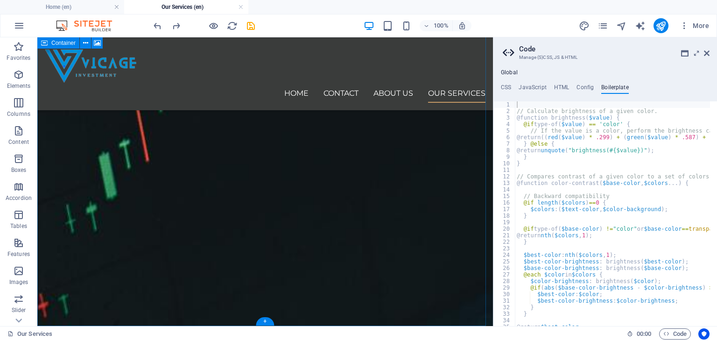
click at [105, 319] on div "Our Services At Vicage Investment, our services are structured into three core …" at bounding box center [265, 292] width 456 height 2630
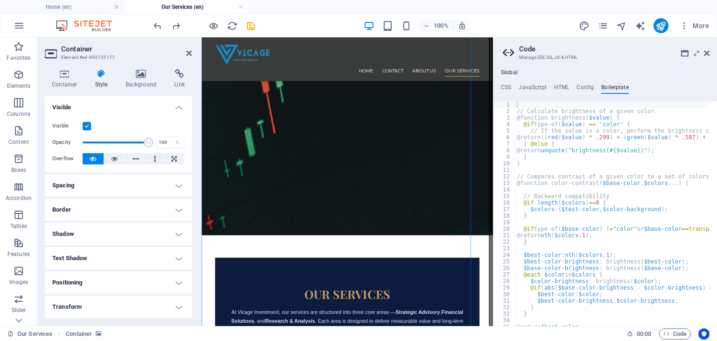
scroll to position [854, 0]
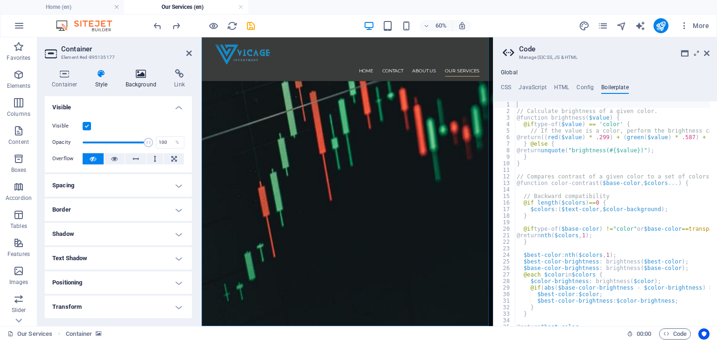
click at [141, 81] on h4 "Background" at bounding box center [143, 79] width 49 height 20
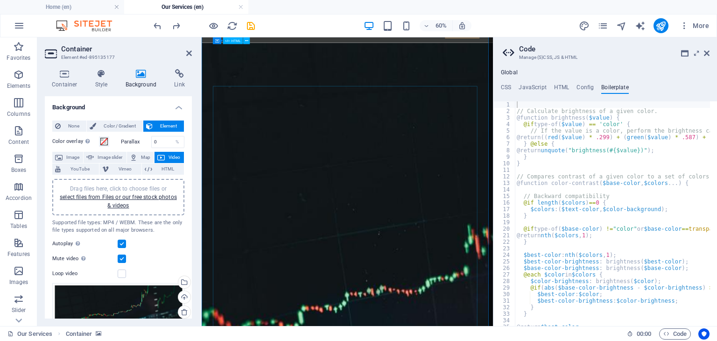
scroll to position [0, 0]
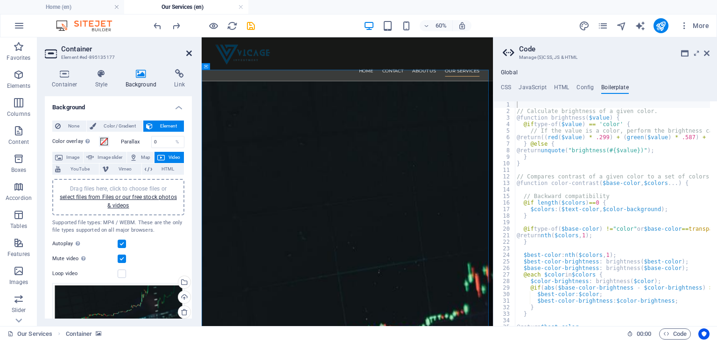
click at [191, 51] on icon at bounding box center [189, 53] width 6 height 7
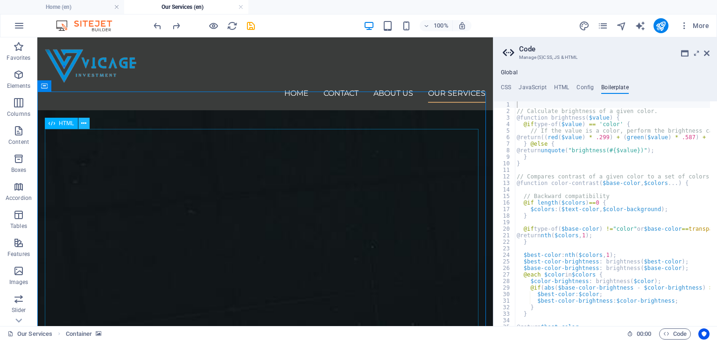
click at [83, 120] on icon at bounding box center [83, 124] width 5 height 10
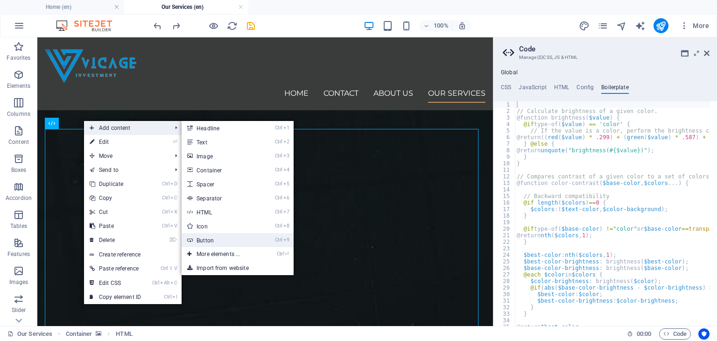
click at [209, 236] on link "Ctrl 9 Button" at bounding box center [220, 240] width 77 height 14
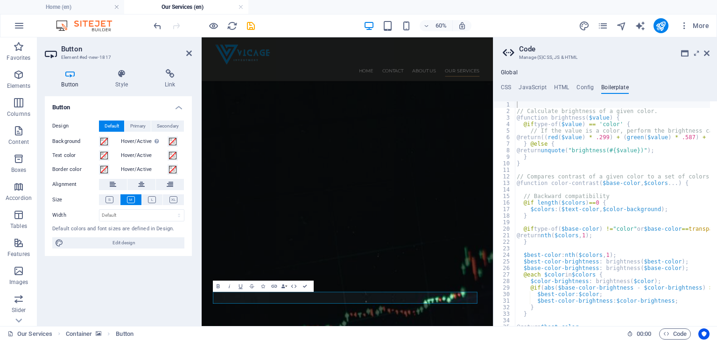
scroll to position [874, 0]
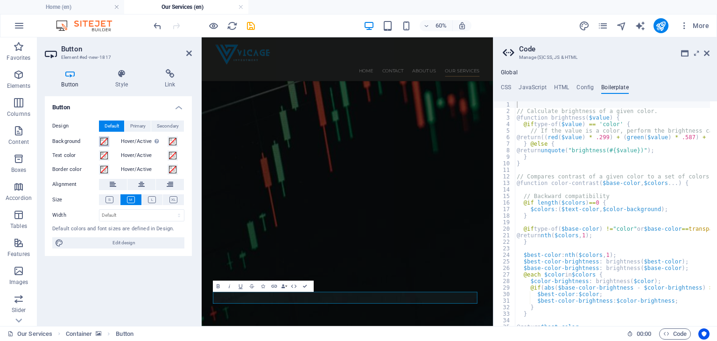
click at [102, 138] on span at bounding box center [103, 141] width 7 height 7
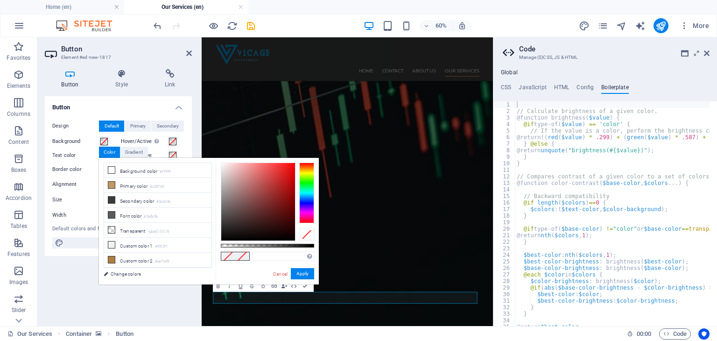
click at [129, 94] on div "Button Style Link Button Design Default Primary Secondary Background Hover/Acti…" at bounding box center [118, 193] width 147 height 249
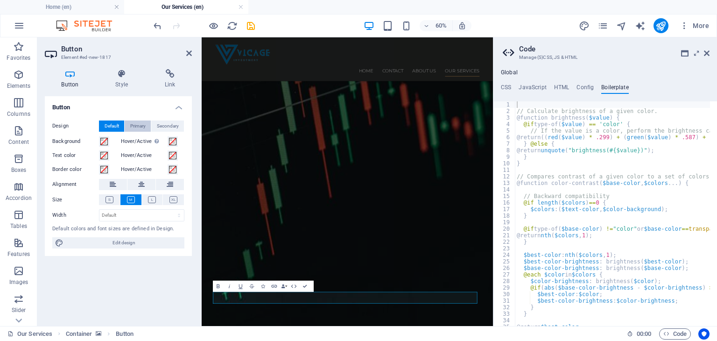
click at [137, 125] on span "Primary" at bounding box center [137, 126] width 15 height 11
click at [157, 128] on span "Secondary" at bounding box center [168, 126] width 22 height 11
click at [109, 124] on span "Default" at bounding box center [112, 126] width 14 height 11
click at [75, 84] on h4 "Button" at bounding box center [72, 79] width 54 height 20
click at [119, 240] on span "Edit design" at bounding box center [123, 242] width 115 height 11
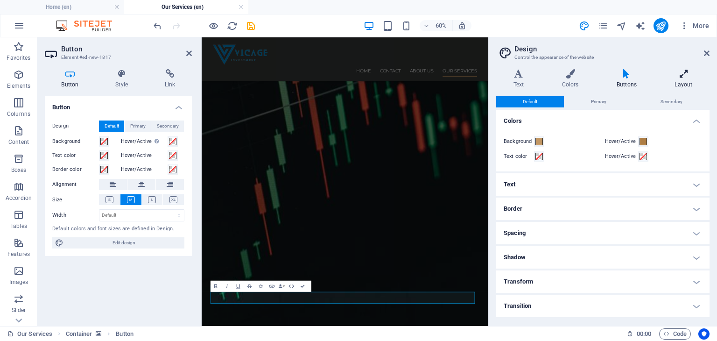
click at [684, 71] on icon at bounding box center [684, 73] width 52 height 9
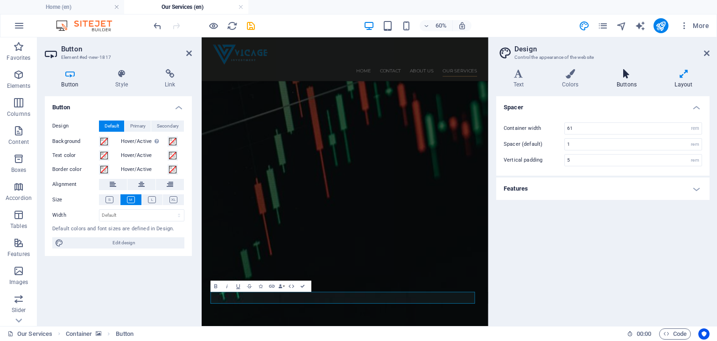
click at [629, 81] on h4 "Buttons" at bounding box center [629, 79] width 58 height 20
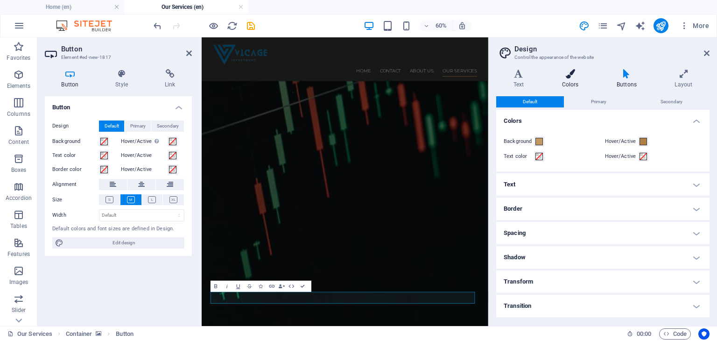
click at [569, 78] on icon at bounding box center [570, 73] width 51 height 9
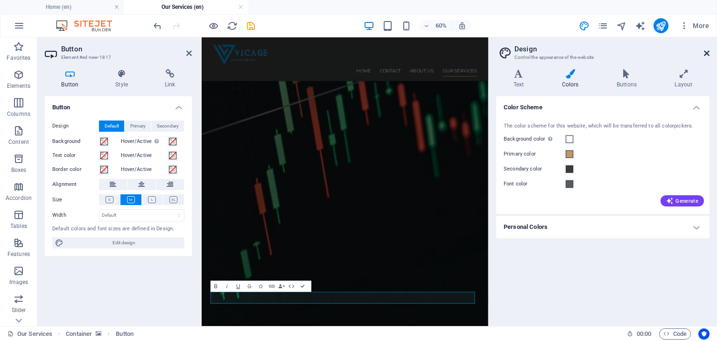
click at [705, 50] on icon at bounding box center [707, 53] width 6 height 7
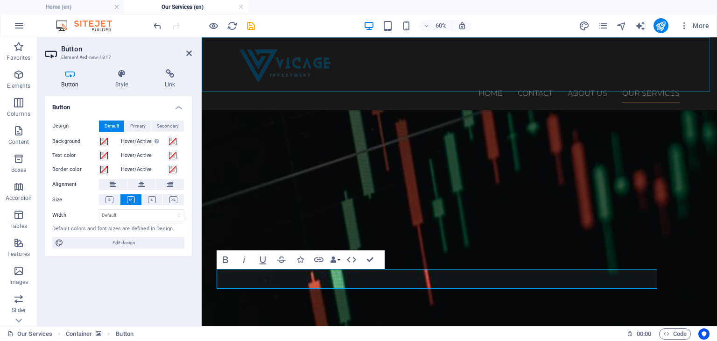
scroll to position [1066, 0]
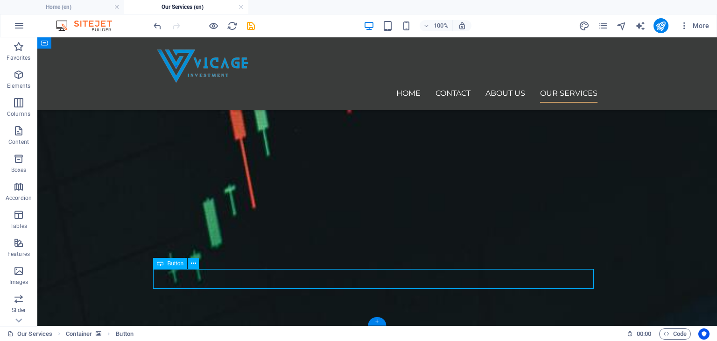
drag, startPoint x: 199, startPoint y: 276, endPoint x: 190, endPoint y: 284, distance: 12.5
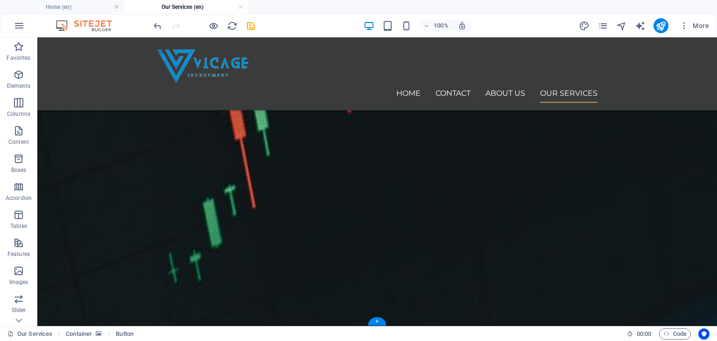
drag, startPoint x: 190, startPoint y: 284, endPoint x: 233, endPoint y: 225, distance: 73.4
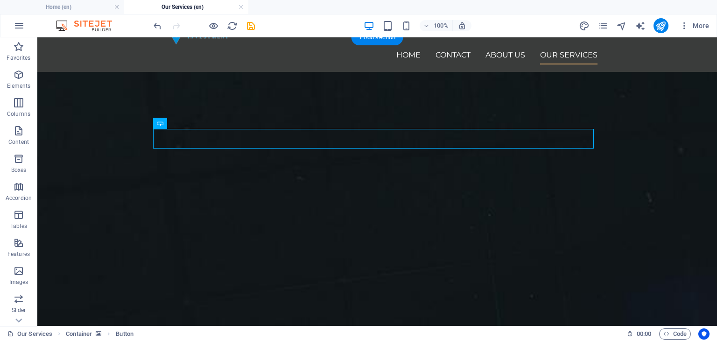
scroll to position [0, 0]
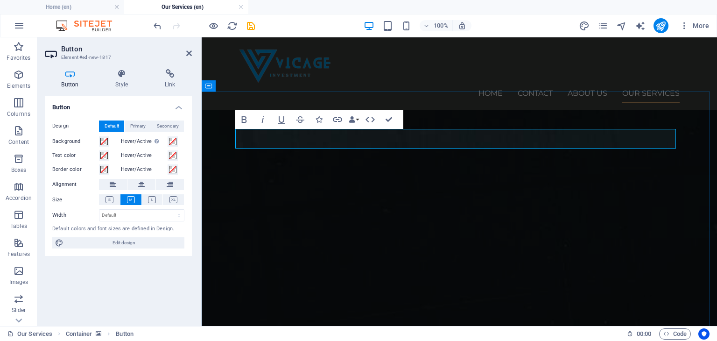
click at [355, 121] on button "Data Bindings" at bounding box center [353, 119] width 13 height 19
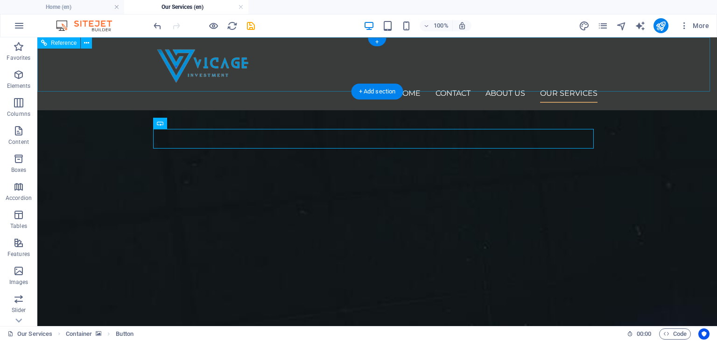
click at [299, 91] on div "Home Contact About Us Our Services" at bounding box center [377, 73] width 680 height 73
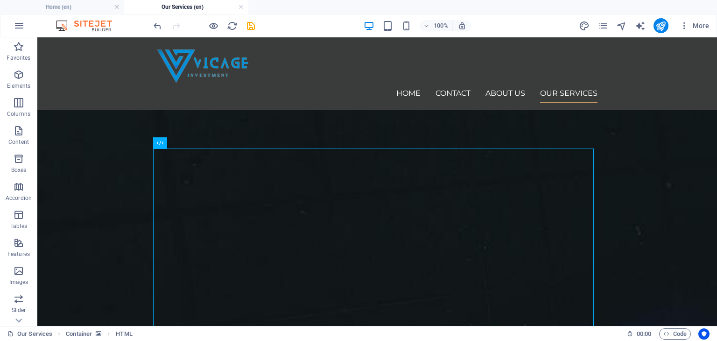
click at [151, 25] on div "100% More" at bounding box center [358, 25] width 716 height 22
click at [153, 25] on icon "undo" at bounding box center [157, 26] width 11 height 11
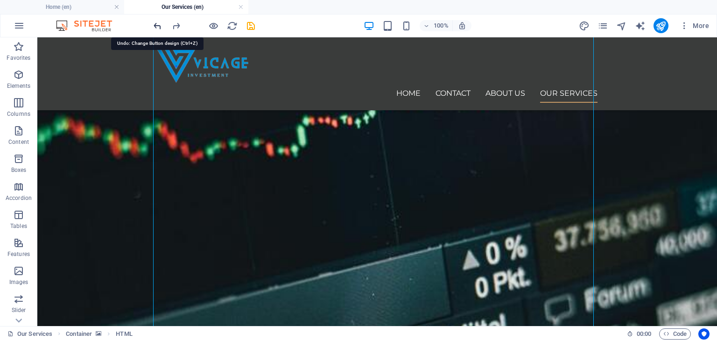
scroll to position [1066, 0]
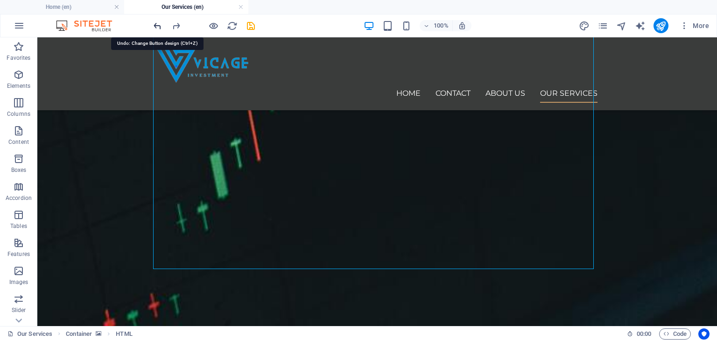
click at [153, 25] on icon "undo" at bounding box center [157, 26] width 11 height 11
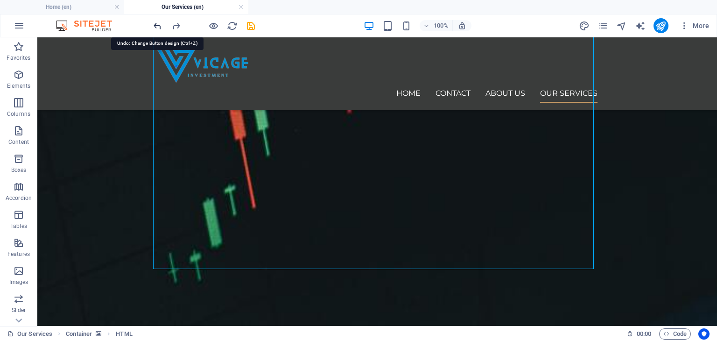
click at [153, 25] on icon "undo" at bounding box center [157, 26] width 11 height 11
click at [156, 25] on icon "undo" at bounding box center [157, 26] width 11 height 11
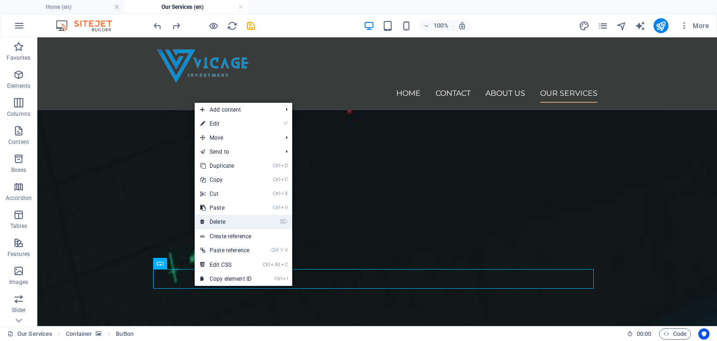
click at [217, 225] on link "⌦ Delete" at bounding box center [226, 222] width 63 height 14
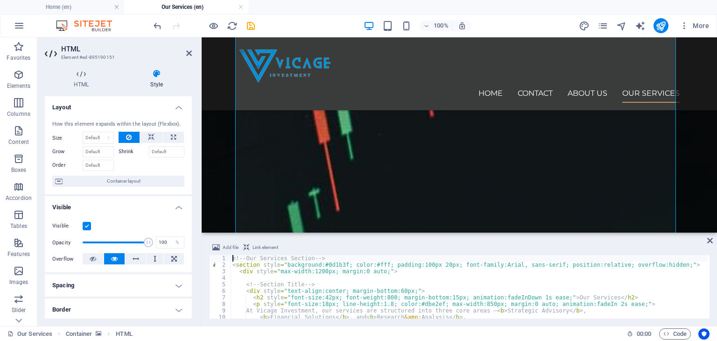
scroll to position [0, 0]
click at [189, 52] on icon at bounding box center [189, 53] width 6 height 7
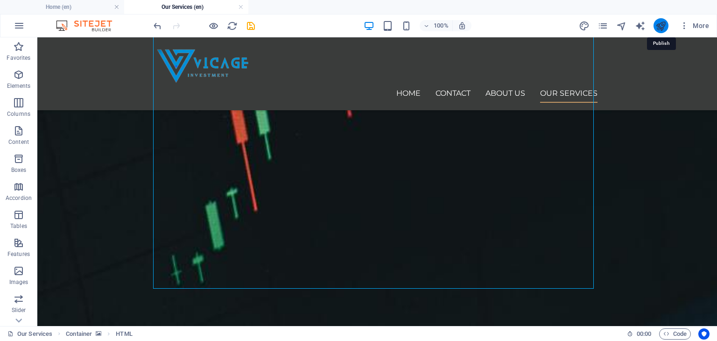
click at [665, 29] on icon "publish" at bounding box center [661, 26] width 11 height 11
